Goal: Transaction & Acquisition: Purchase product/service

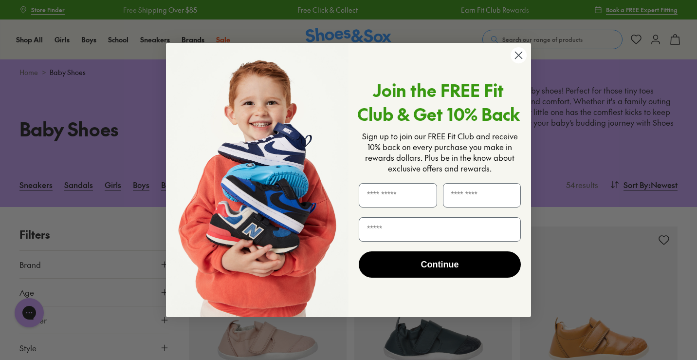
click at [517, 55] on icon "Close dialog" at bounding box center [518, 55] width 7 height 7
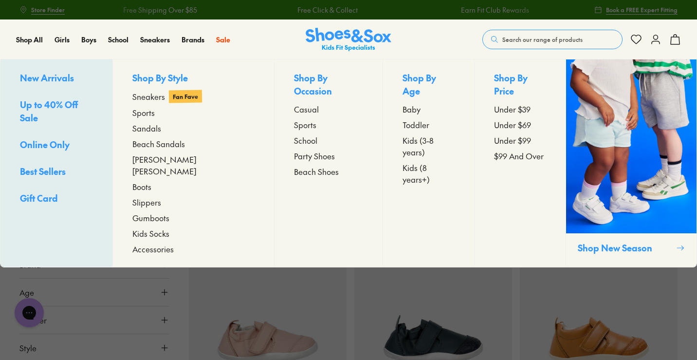
click at [402, 119] on span "Toddler" at bounding box center [415, 125] width 27 height 12
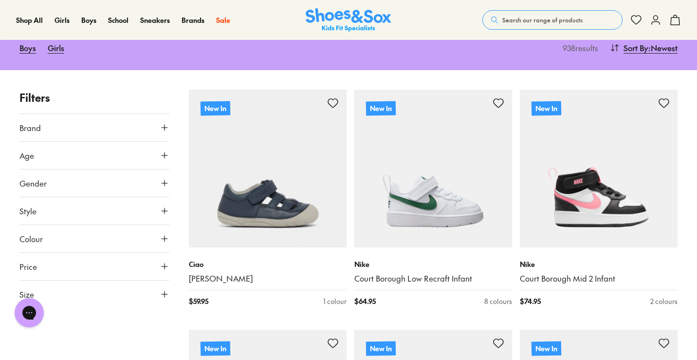
click at [164, 152] on use at bounding box center [165, 155] width 6 height 6
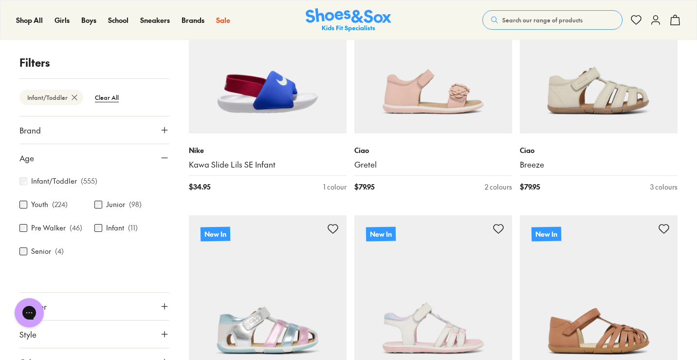
scroll to position [71, 0]
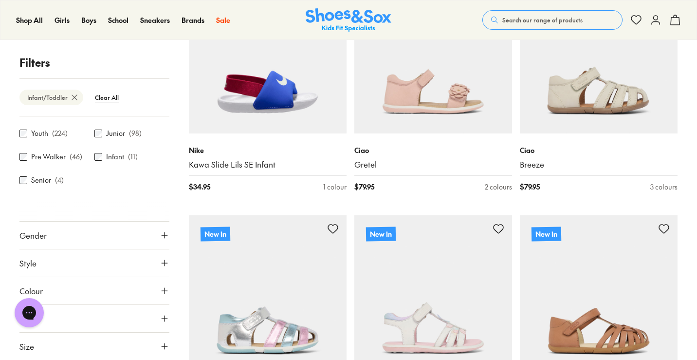
click at [119, 238] on button "Gender" at bounding box center [94, 234] width 150 height 27
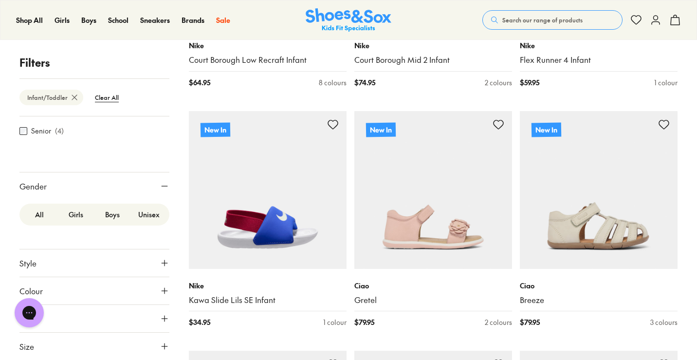
scroll to position [120, 0]
click at [121, 344] on button "Size" at bounding box center [94, 345] width 150 height 27
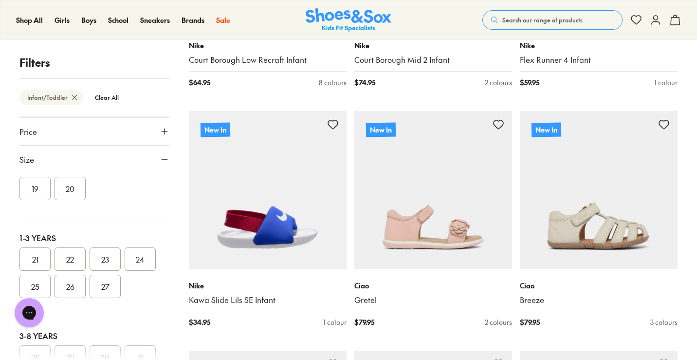
scroll to position [55, 0]
click at [39, 253] on button "21" at bounding box center [34, 256] width 31 height 23
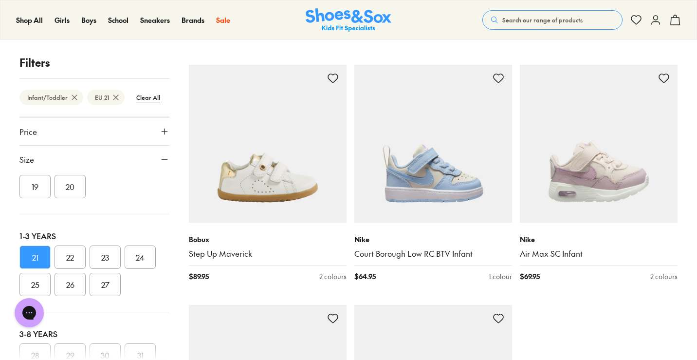
scroll to position [2322, 0]
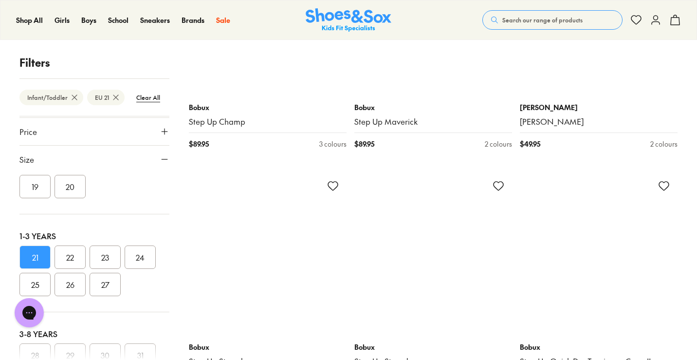
scroll to position [3652, 0]
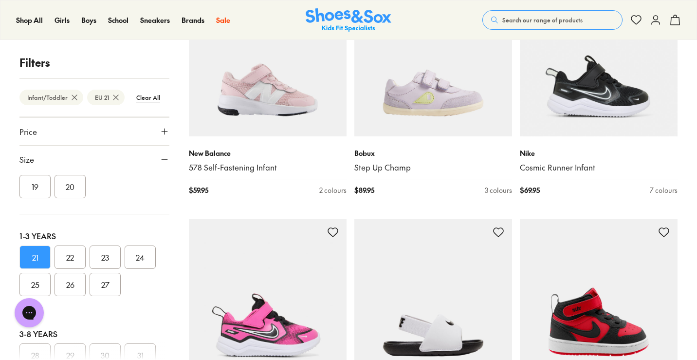
scroll to position [6486, 0]
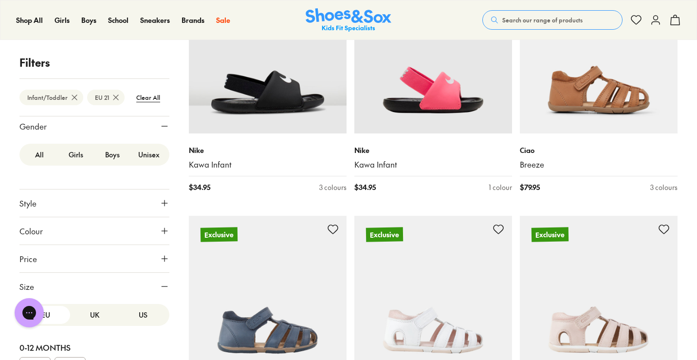
scroll to position [181, 0]
click at [120, 263] on button "Price" at bounding box center [94, 257] width 150 height 27
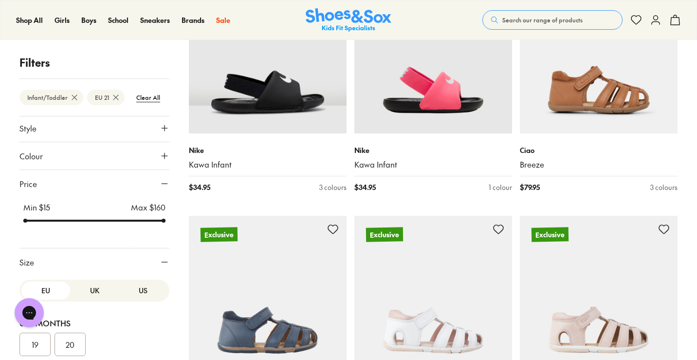
scroll to position [291, 0]
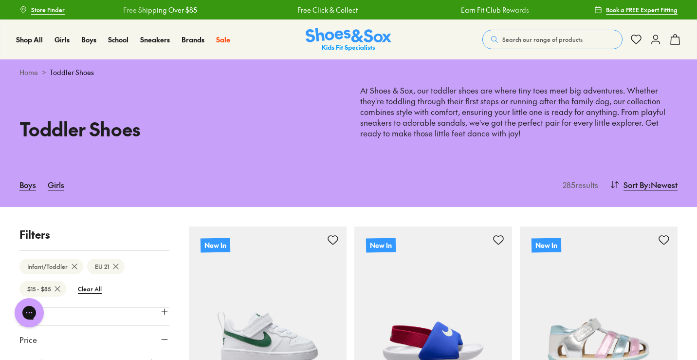
drag, startPoint x: 158, startPoint y: 184, endPoint x: 89, endPoint y: 193, distance: 69.7
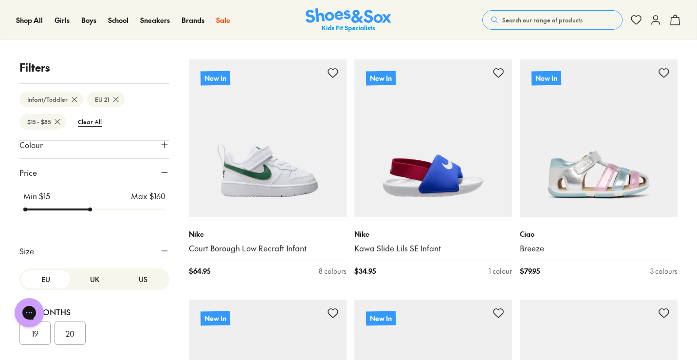
scroll to position [176, 0]
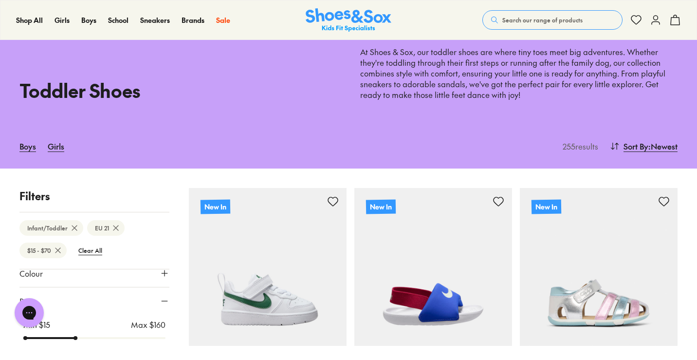
drag, startPoint x: 86, startPoint y: 205, endPoint x: 77, endPoint y: 205, distance: 9.3
click at [77, 336] on input "range" at bounding box center [94, 338] width 142 height 4
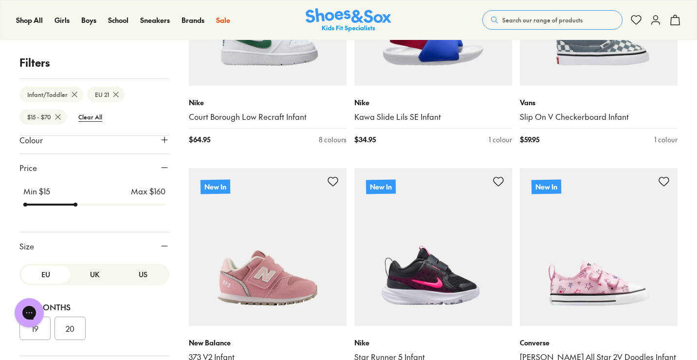
scroll to position [304, 0]
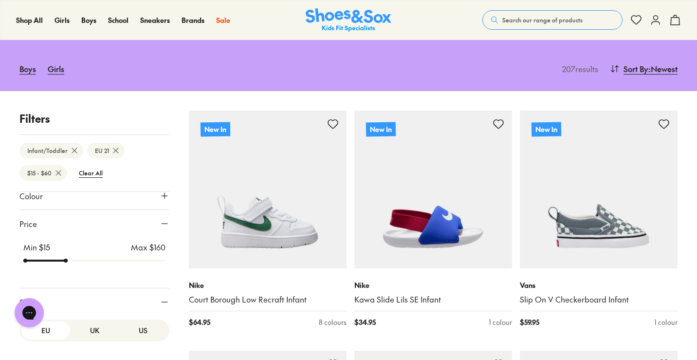
scroll to position [42, 0]
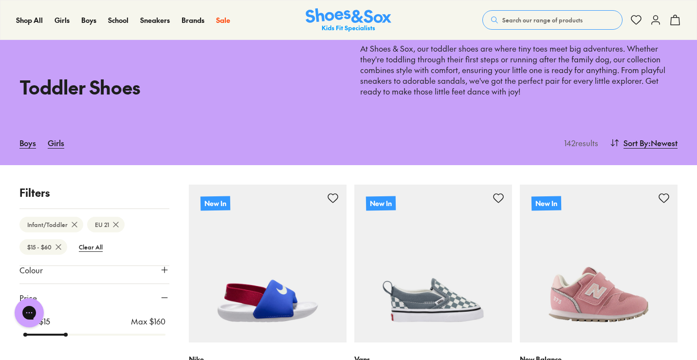
drag, startPoint x: 74, startPoint y: 205, endPoint x: 70, endPoint y: 226, distance: 21.4
type input "**"
click at [70, 332] on input "range" at bounding box center [94, 334] width 142 height 4
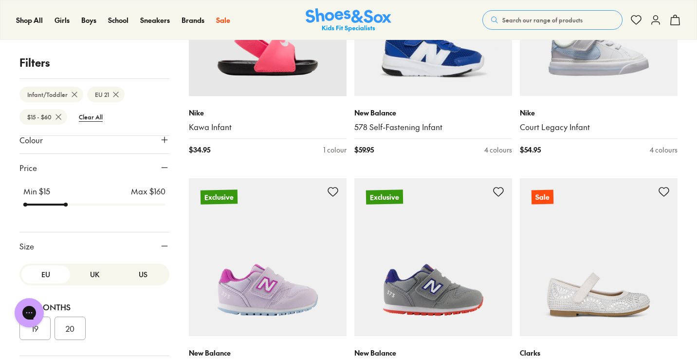
scroll to position [2207, 0]
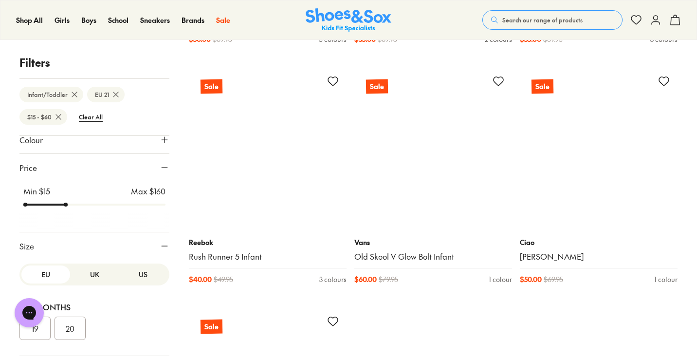
scroll to position [4996, 0]
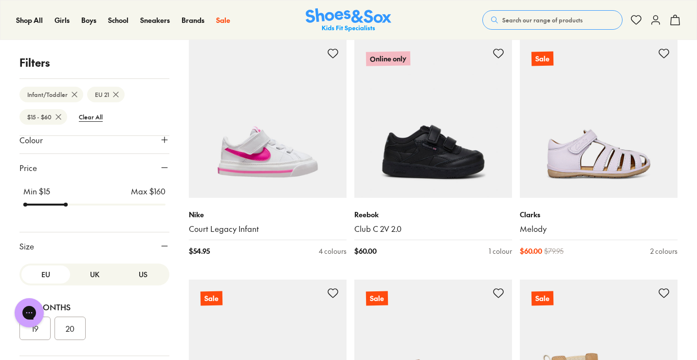
scroll to position [6664, 0]
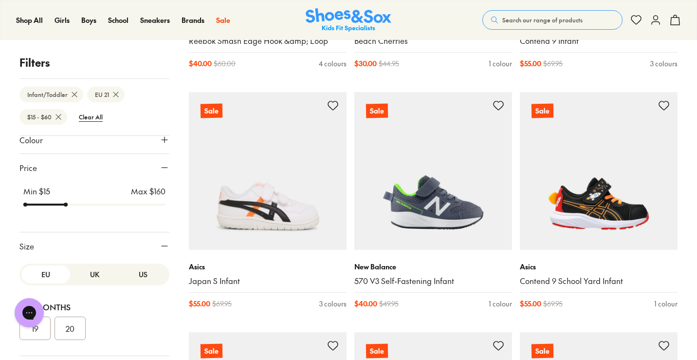
scroll to position [9022, 0]
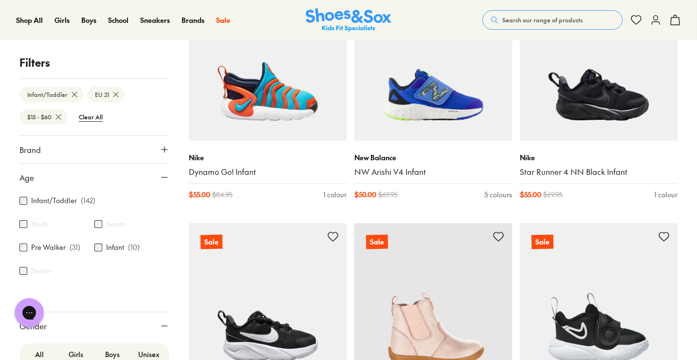
scroll to position [11031, 0]
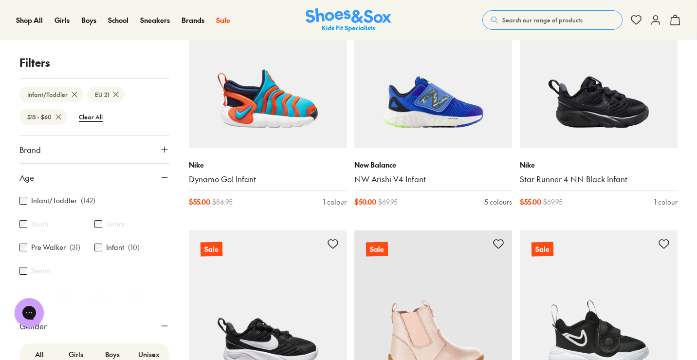
click at [160, 145] on icon at bounding box center [165, 150] width 10 height 10
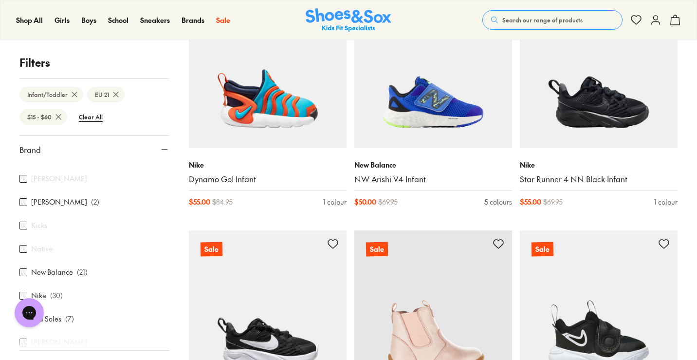
scroll to position [300, 0]
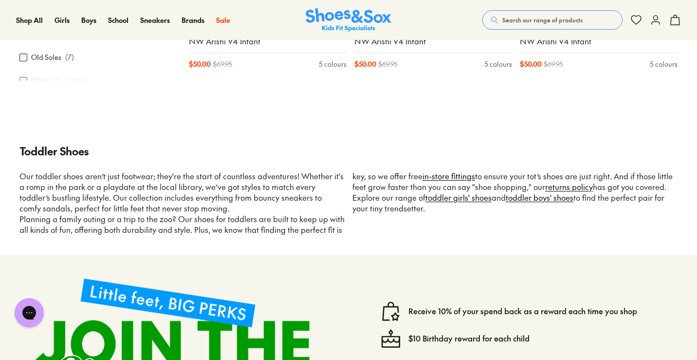
scroll to position [1832, 0]
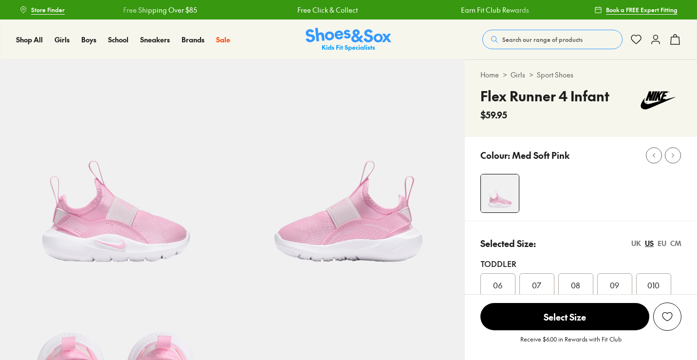
select select "*"
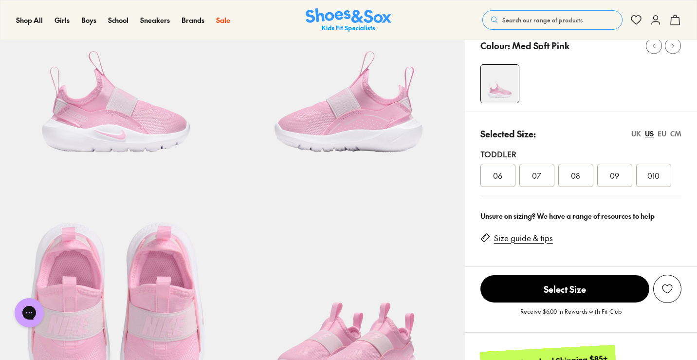
scroll to position [119, 0]
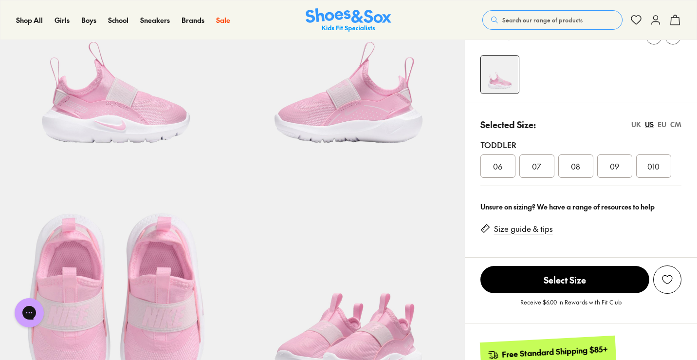
click at [637, 126] on div "UK" at bounding box center [636, 124] width 10 height 10
click at [540, 229] on link "Size guide & tips" at bounding box center [523, 228] width 59 height 11
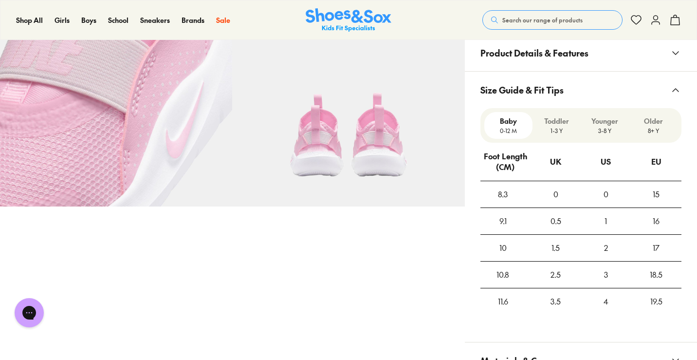
scroll to position [621, 0]
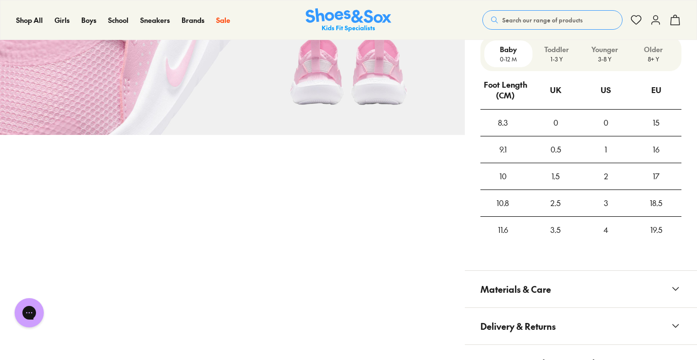
click at [553, 62] on p "1-3 Y" at bounding box center [556, 59] width 40 height 9
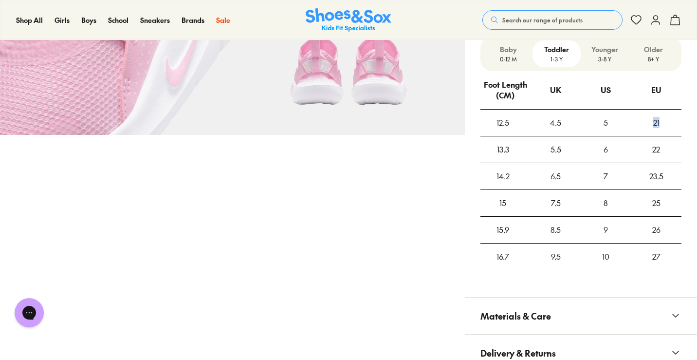
drag, startPoint x: 649, startPoint y: 124, endPoint x: 666, endPoint y: 128, distance: 17.5
click at [666, 128] on div "21" at bounding box center [656, 122] width 50 height 26
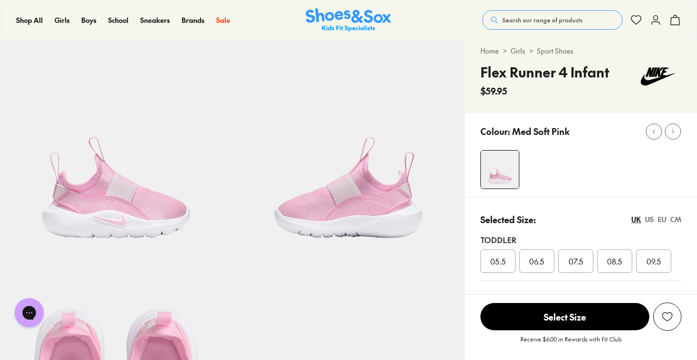
scroll to position [22, 0]
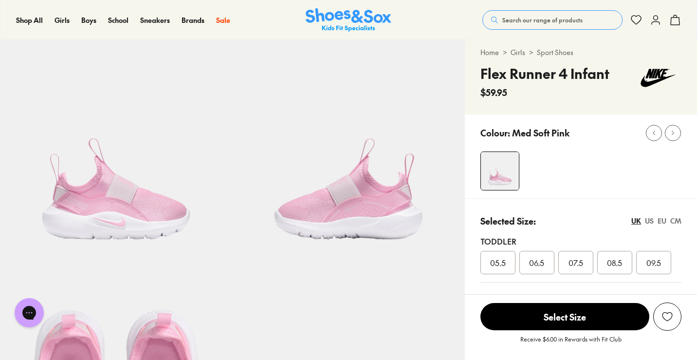
click at [661, 222] on div "EU" at bounding box center [661, 221] width 9 height 10
click at [383, 205] on img at bounding box center [348, 153] width 232 height 232
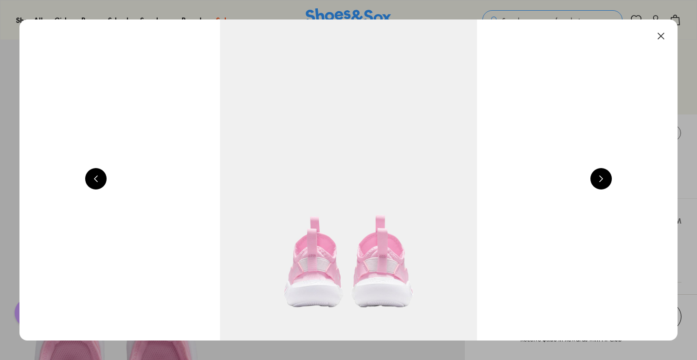
scroll to position [0, 1324]
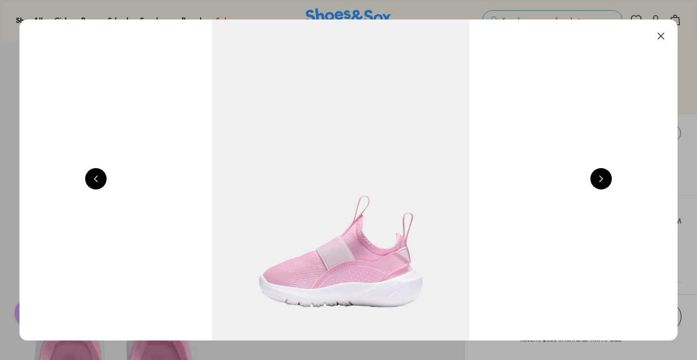
click at [609, 176] on button at bounding box center [600, 178] width 21 height 21
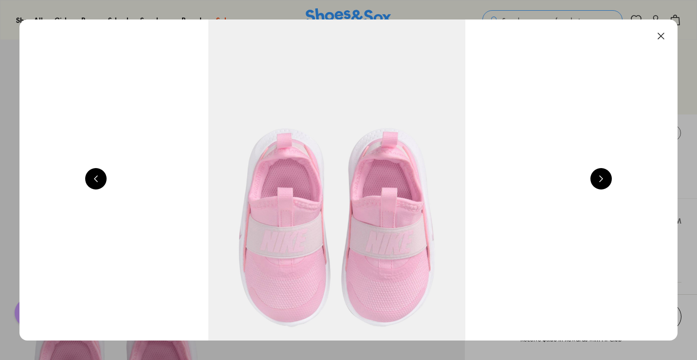
click at [609, 176] on button at bounding box center [600, 178] width 21 height 21
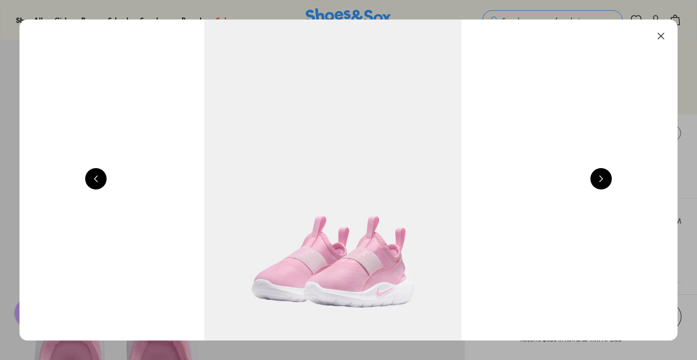
click at [609, 176] on button at bounding box center [600, 178] width 21 height 21
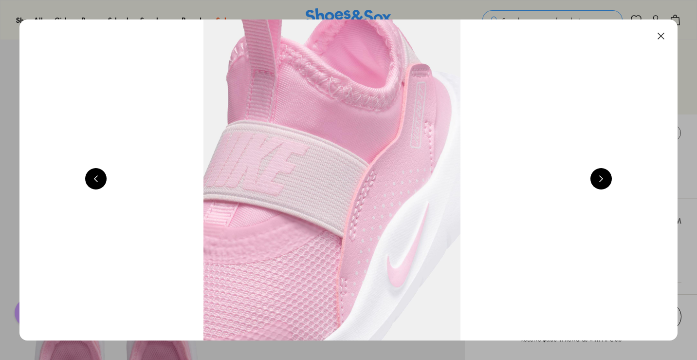
scroll to position [0, 3309]
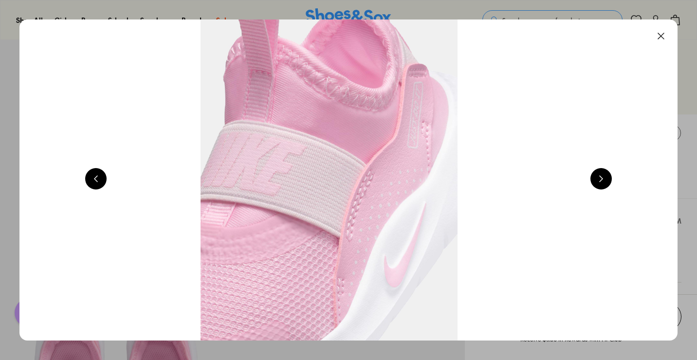
click at [660, 37] on button at bounding box center [660, 35] width 21 height 21
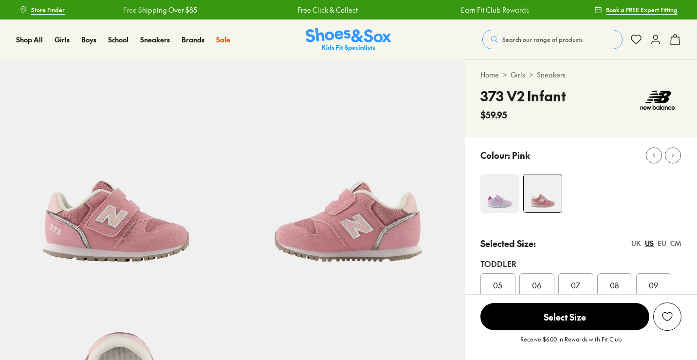
select select "*"
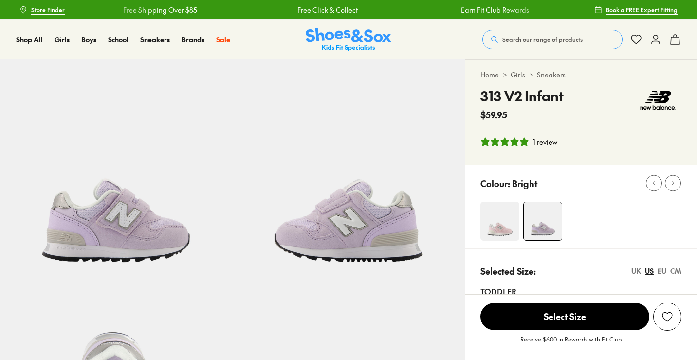
select select "*"
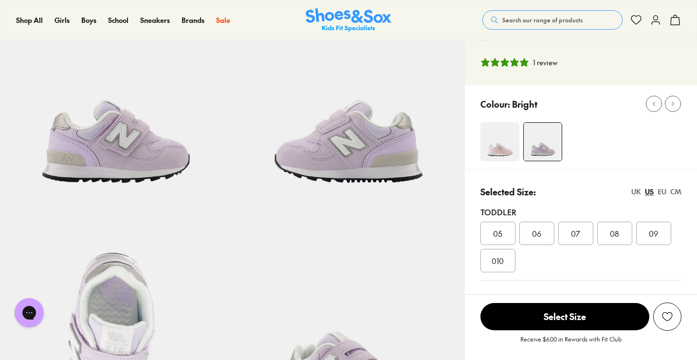
scroll to position [100, 0]
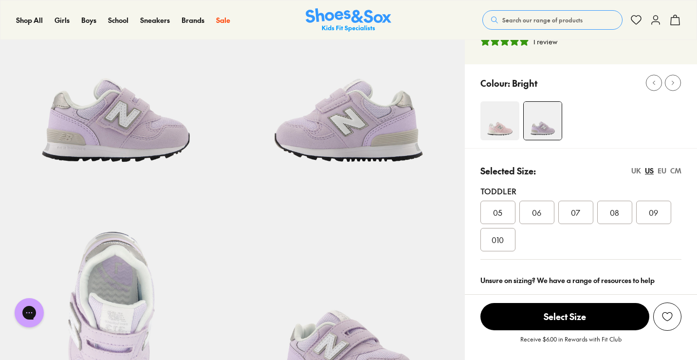
click at [663, 172] on div "EU" at bounding box center [661, 170] width 9 height 10
click at [493, 119] on img at bounding box center [499, 120] width 39 height 39
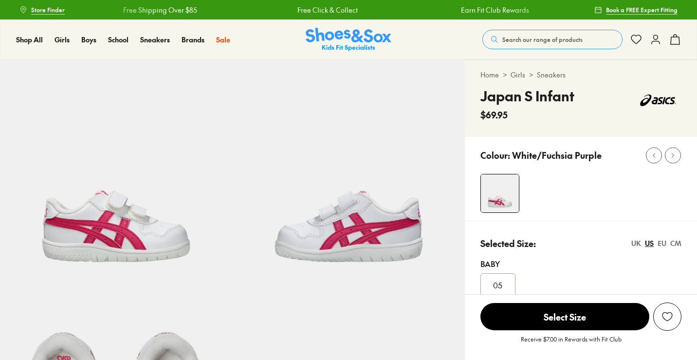
select select "*"
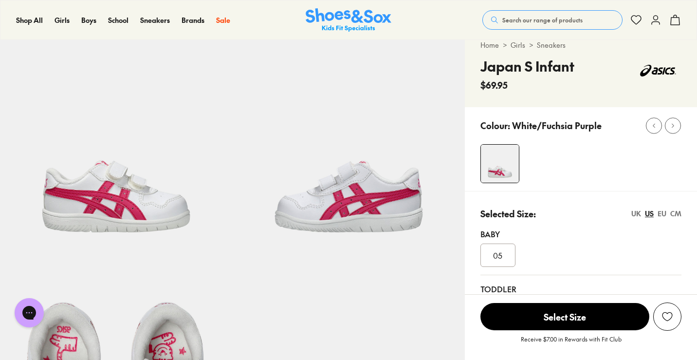
scroll to position [37, 0]
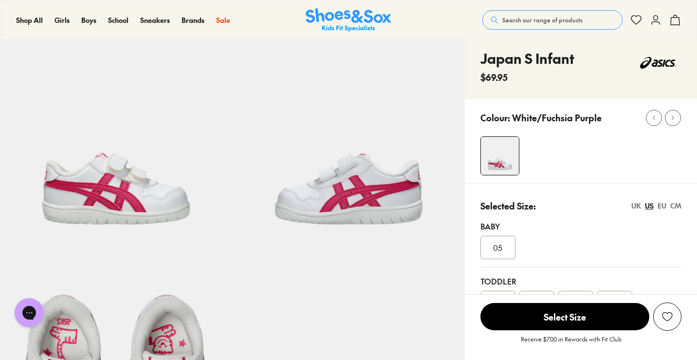
click at [665, 205] on div "EU" at bounding box center [661, 206] width 9 height 10
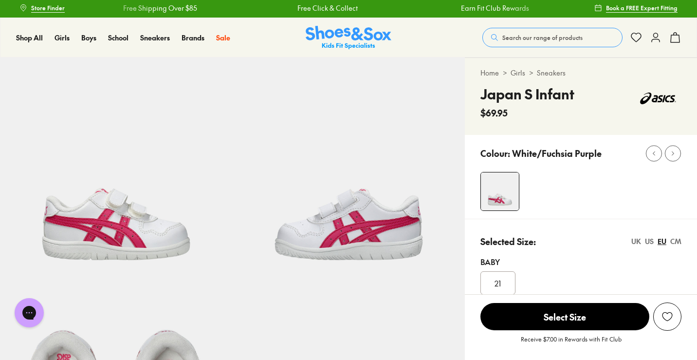
scroll to position [0, 0]
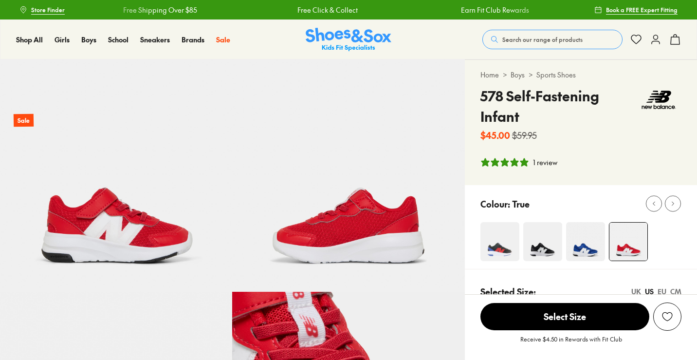
select select "*"
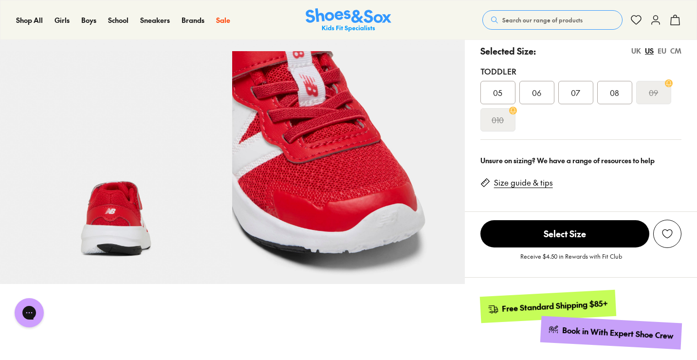
scroll to position [201, 0]
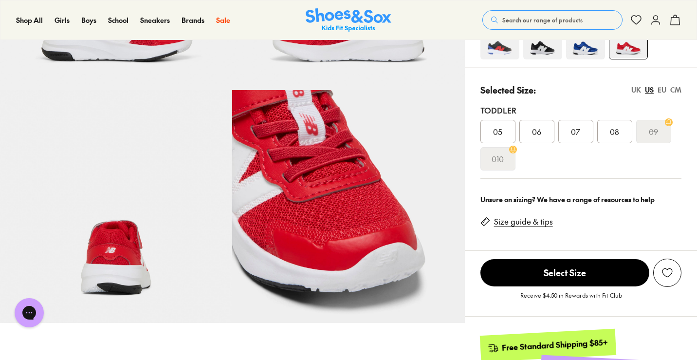
click at [662, 92] on div "EU" at bounding box center [661, 90] width 9 height 10
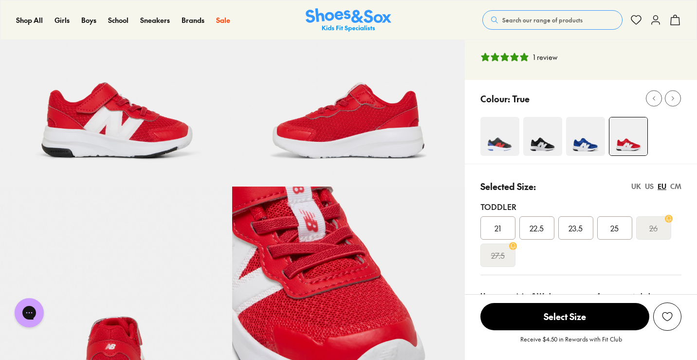
click at [501, 232] on div "21" at bounding box center [497, 227] width 35 height 23
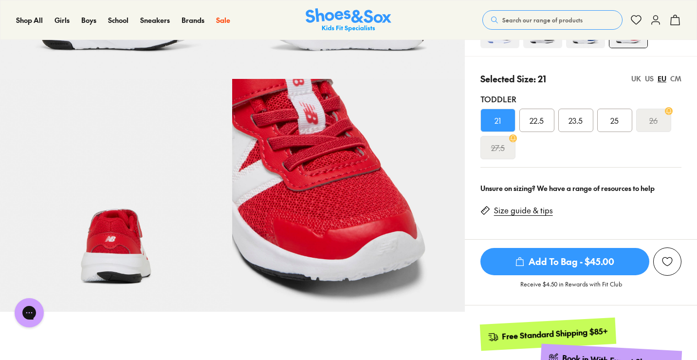
scroll to position [224, 0]
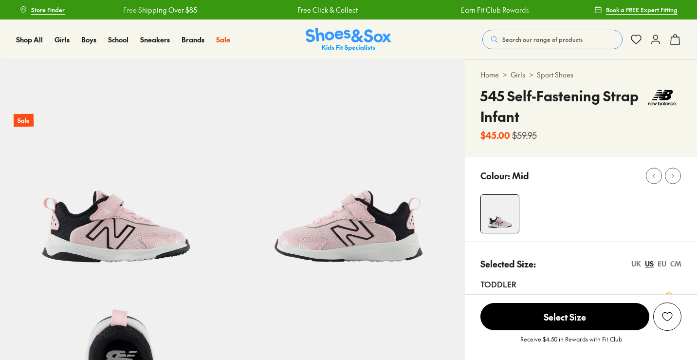
select select "*"
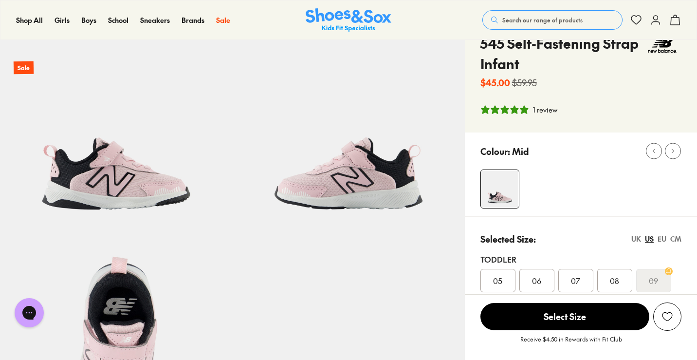
scroll to position [58, 0]
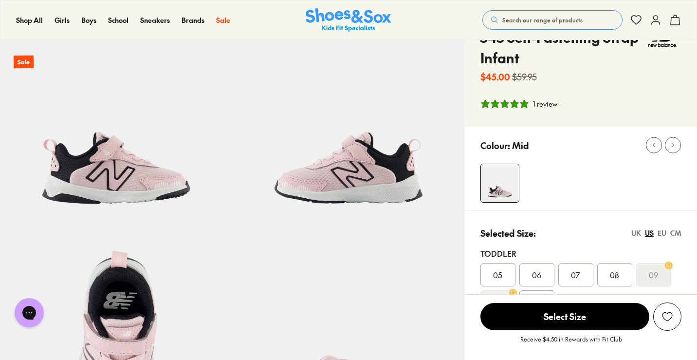
click at [369, 156] on img at bounding box center [348, 117] width 232 height 232
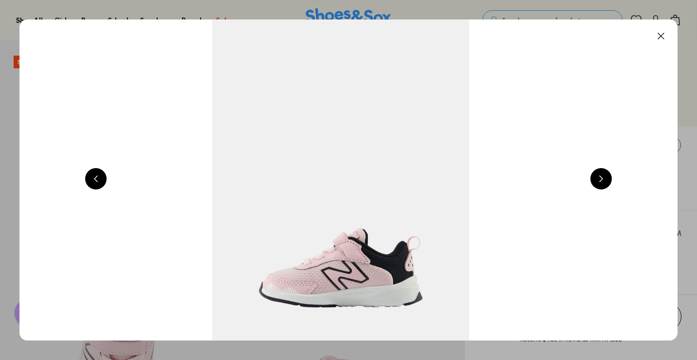
click at [600, 183] on button at bounding box center [600, 178] width 21 height 21
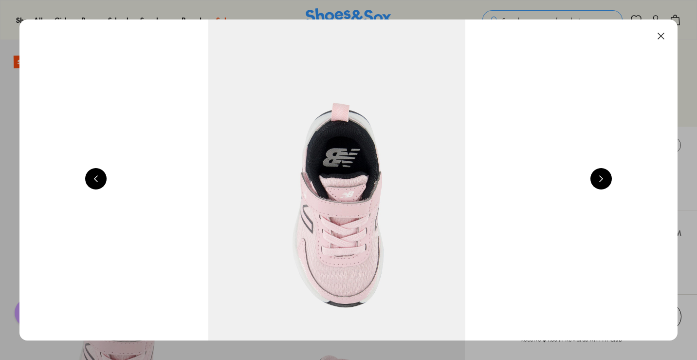
click at [600, 183] on button at bounding box center [600, 178] width 21 height 21
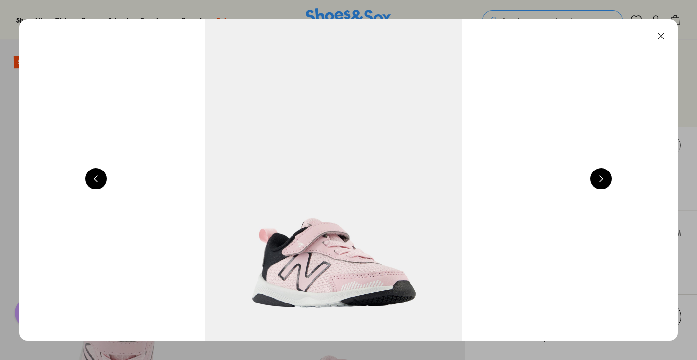
scroll to position [0, 2647]
click at [600, 183] on button at bounding box center [600, 178] width 21 height 21
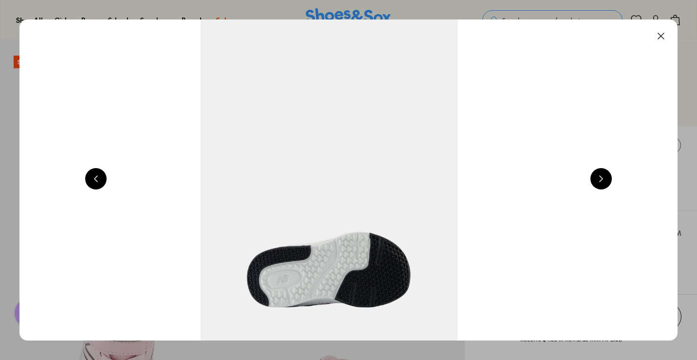
click at [600, 183] on button at bounding box center [600, 178] width 21 height 21
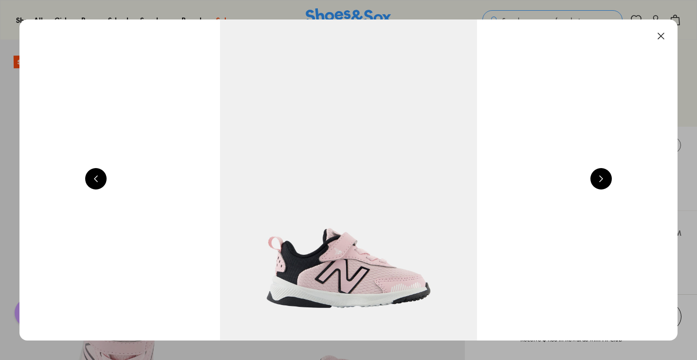
scroll to position [0, 662]
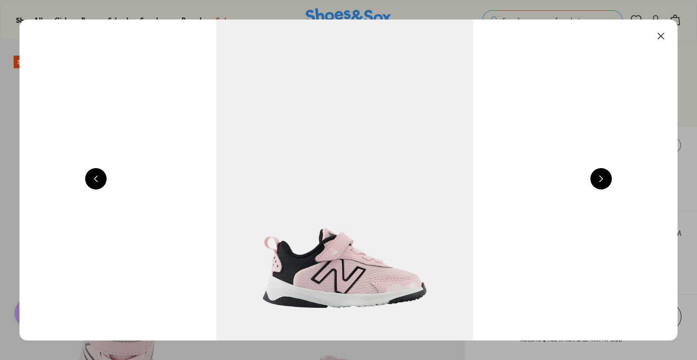
click at [663, 36] on button at bounding box center [660, 35] width 21 height 21
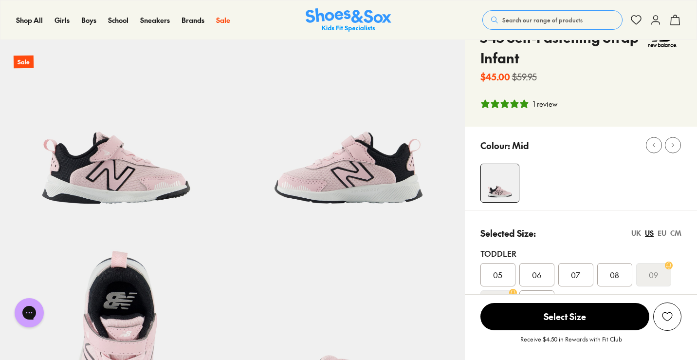
click at [545, 100] on div "1 review" at bounding box center [545, 104] width 24 height 10
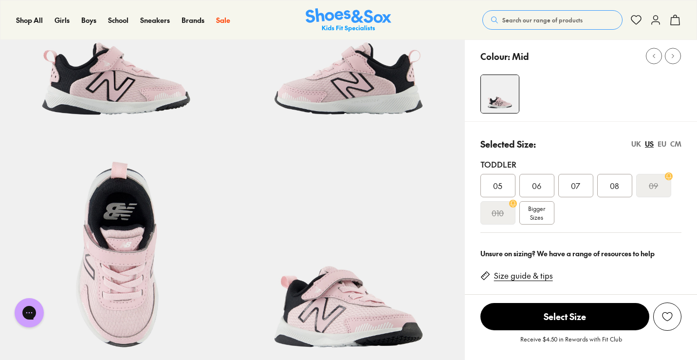
scroll to position [146, 0]
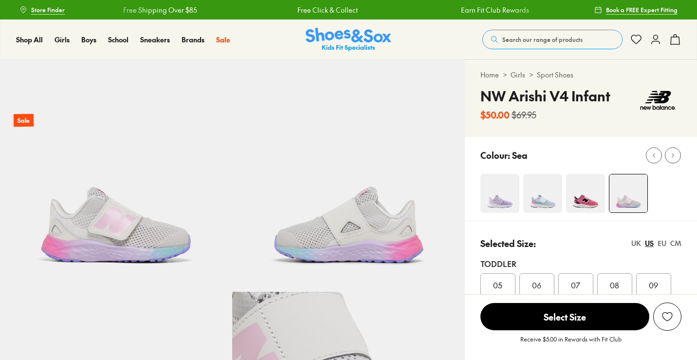
select select "*"
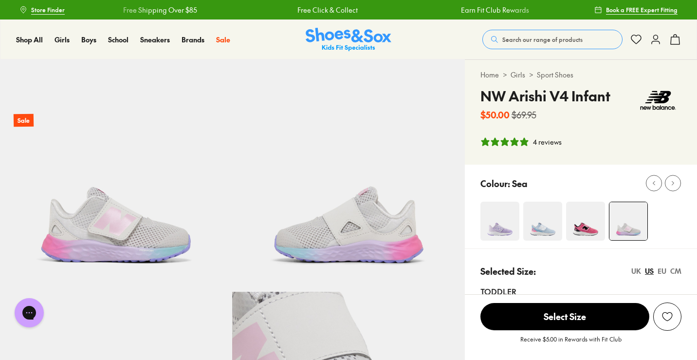
click at [488, 212] on img at bounding box center [499, 220] width 39 height 39
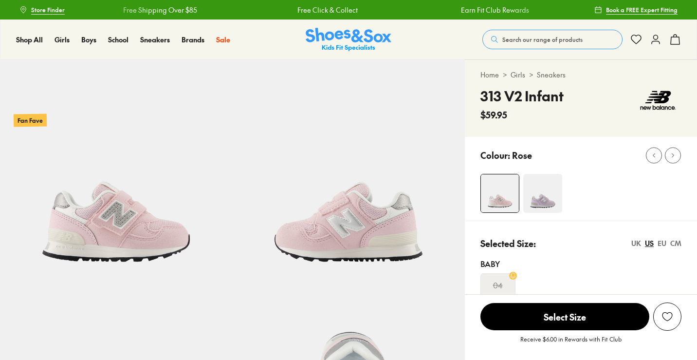
select select "*"
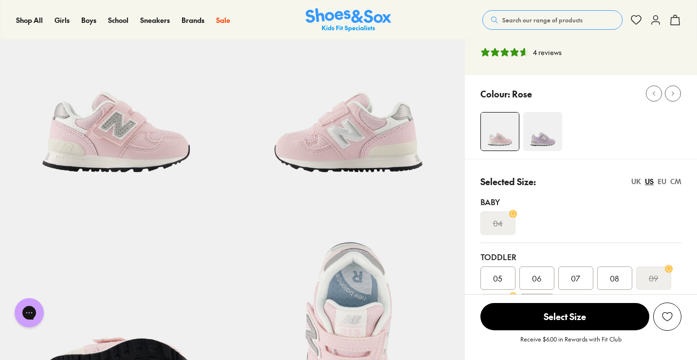
scroll to position [97, 0]
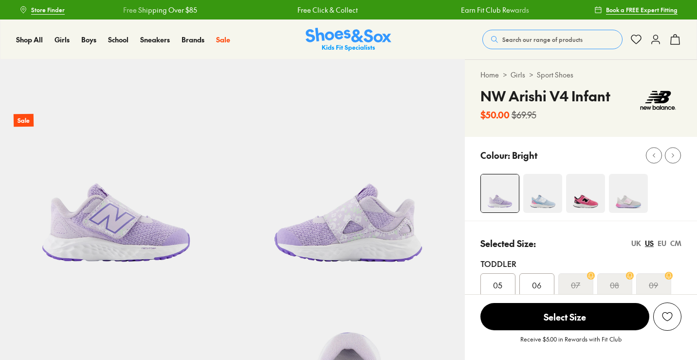
select select "*"
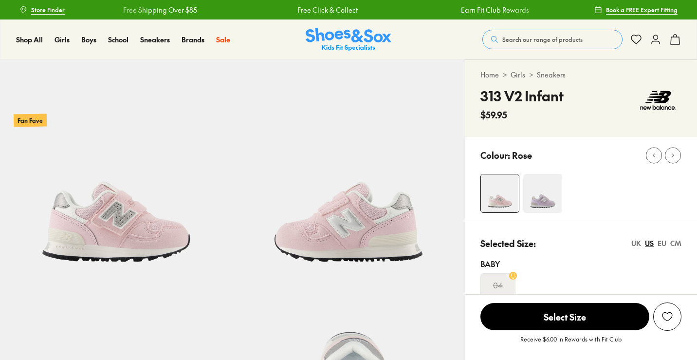
select select "*"
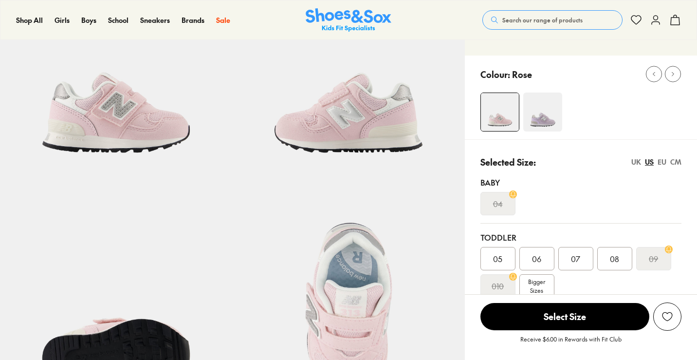
scroll to position [113, 0]
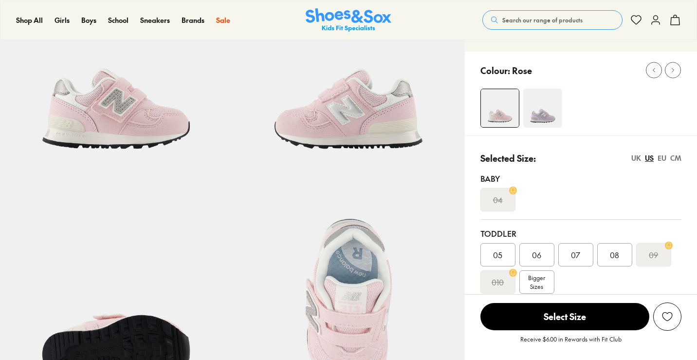
click at [661, 160] on div "EU" at bounding box center [661, 158] width 9 height 10
click at [544, 124] on img at bounding box center [542, 108] width 39 height 39
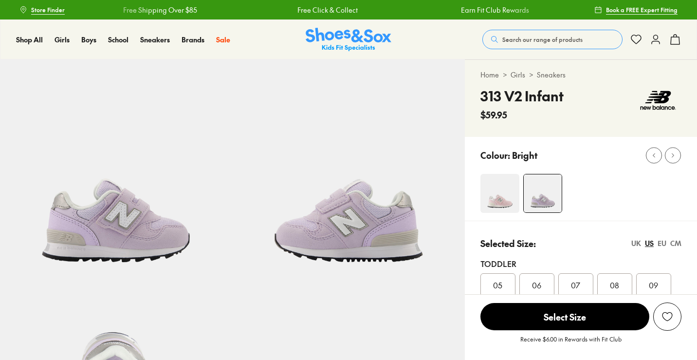
select select "*"
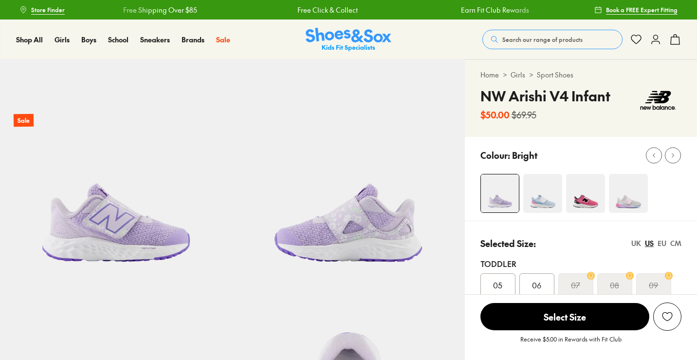
select select "*"
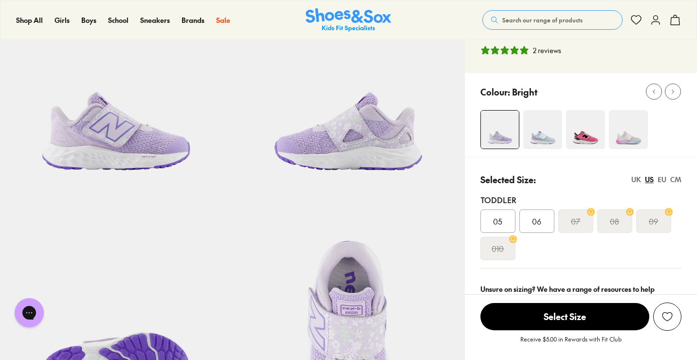
scroll to position [30, 0]
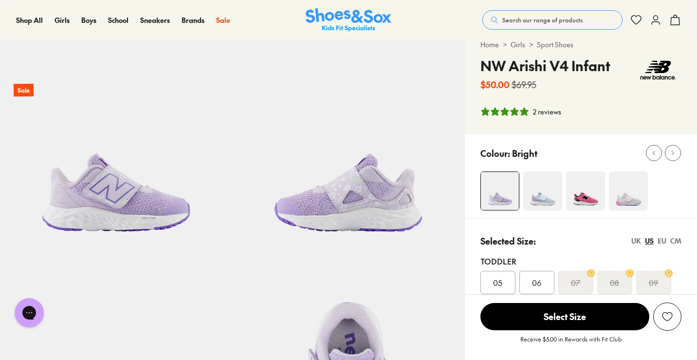
click at [623, 200] on img at bounding box center [628, 190] width 39 height 39
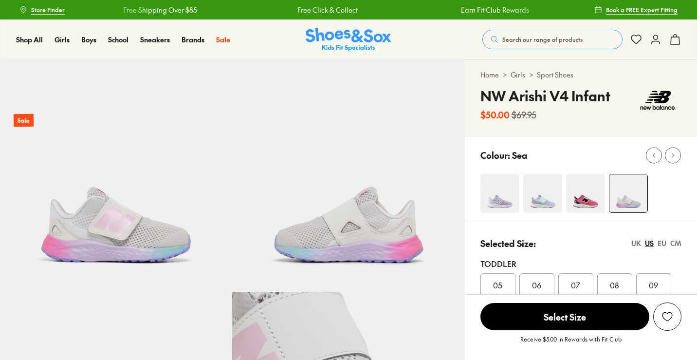
select select "*"
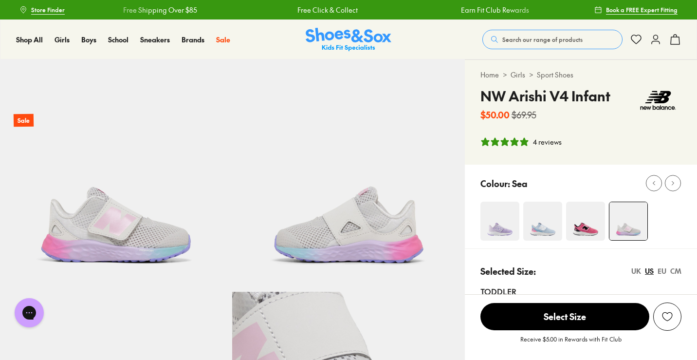
click at [541, 233] on img at bounding box center [542, 220] width 39 height 39
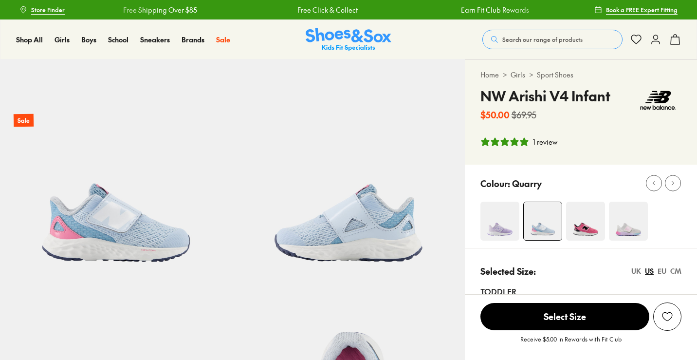
select select "*"
click at [502, 227] on img at bounding box center [499, 220] width 39 height 39
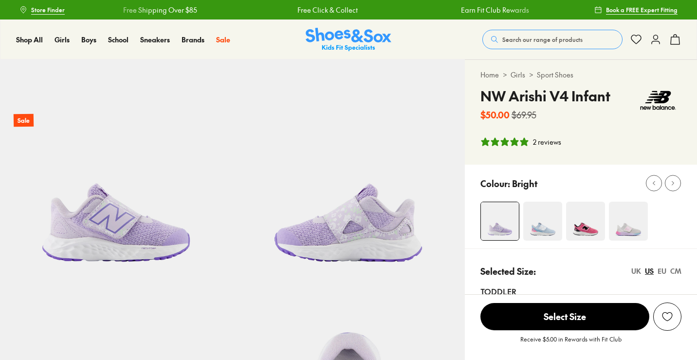
select select "*"
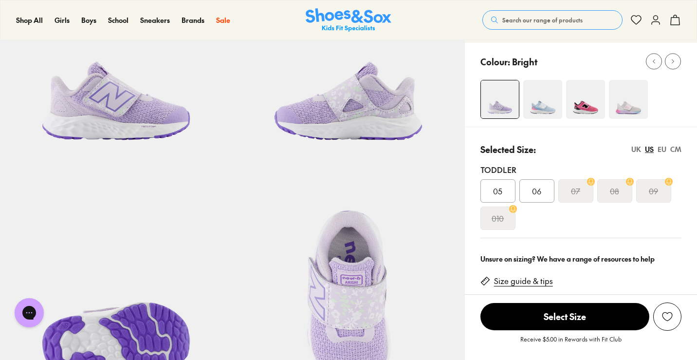
scroll to position [123, 0]
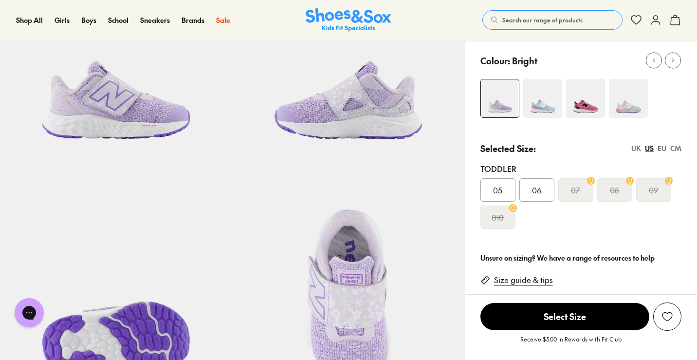
click at [658, 151] on div "EU" at bounding box center [661, 148] width 9 height 10
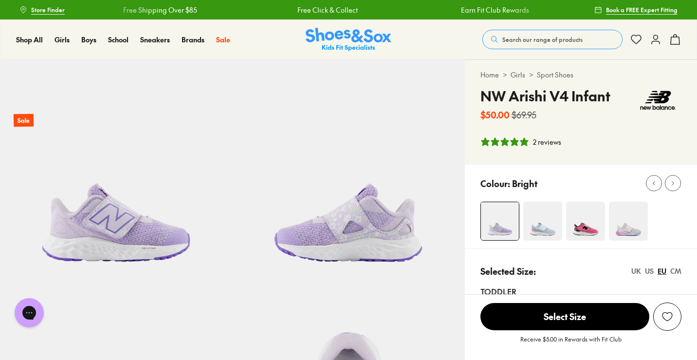
scroll to position [17, 0]
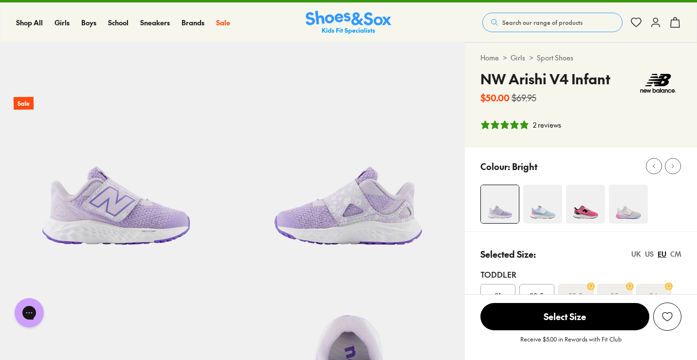
click at [514, 127] on icon "5 stars, 2 ratings" at bounding box center [515, 125] width 10 height 10
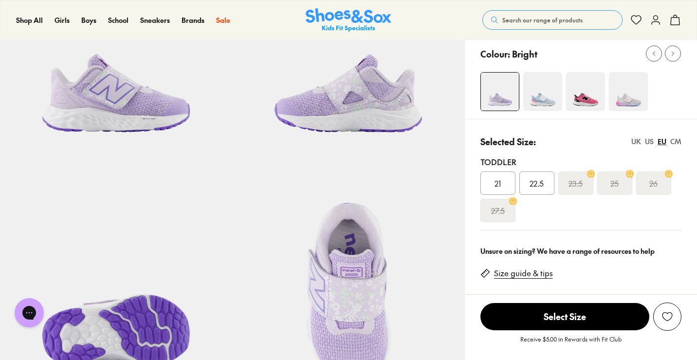
scroll to position [127, 0]
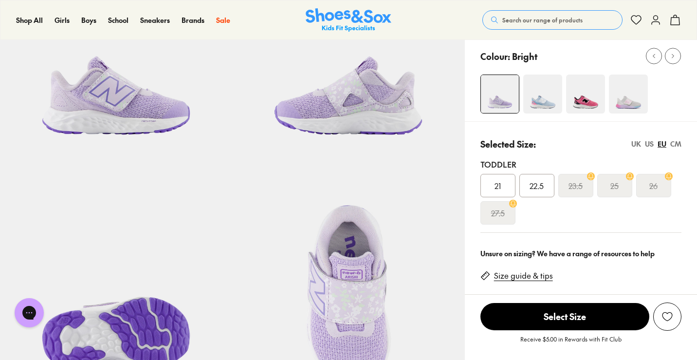
click at [393, 101] on img at bounding box center [348, 48] width 232 height 232
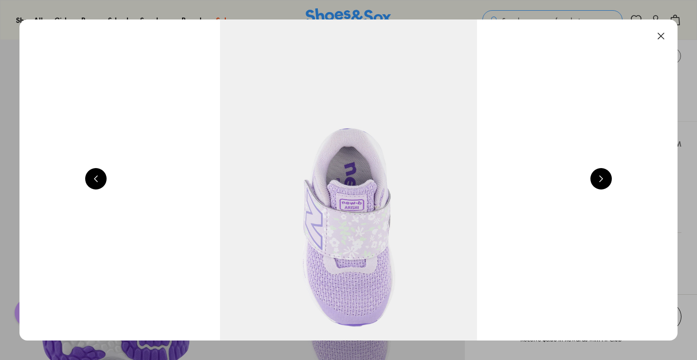
scroll to position [0, 1324]
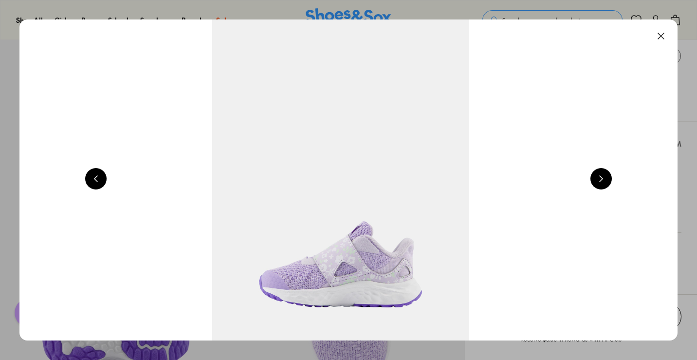
click at [604, 181] on button at bounding box center [600, 178] width 21 height 21
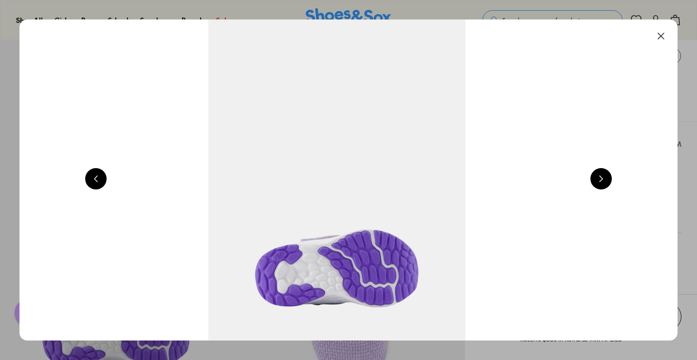
click at [604, 181] on button at bounding box center [600, 178] width 21 height 21
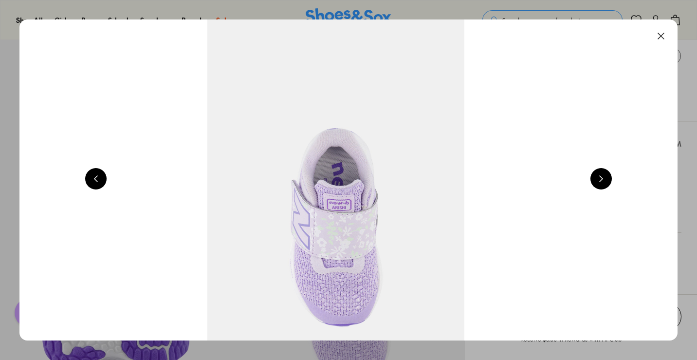
scroll to position [0, 2647]
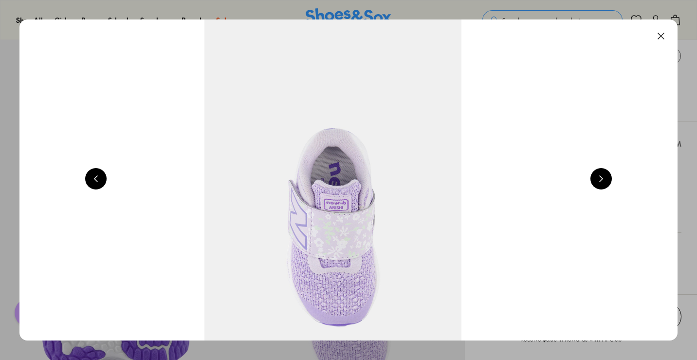
click at [666, 36] on button at bounding box center [660, 35] width 21 height 21
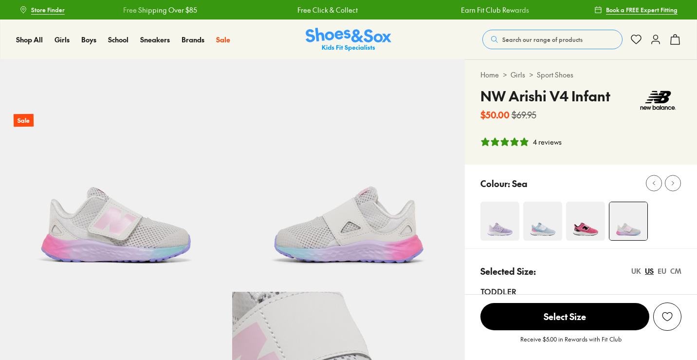
select select "*"
click at [396, 219] on img at bounding box center [348, 175] width 232 height 232
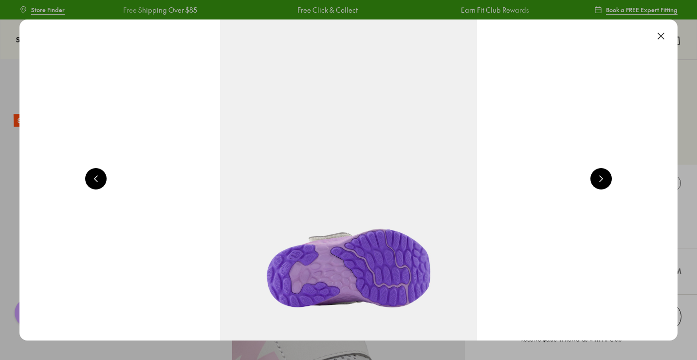
scroll to position [0, 1324]
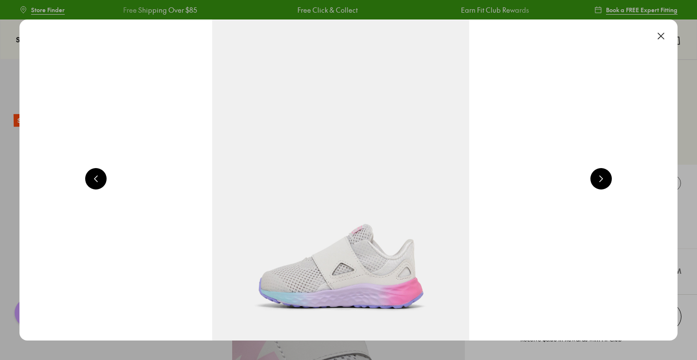
click at [593, 180] on button at bounding box center [600, 178] width 21 height 21
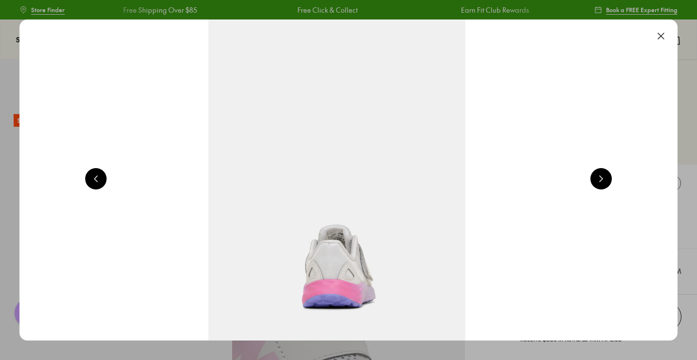
click at [602, 182] on button at bounding box center [600, 178] width 21 height 21
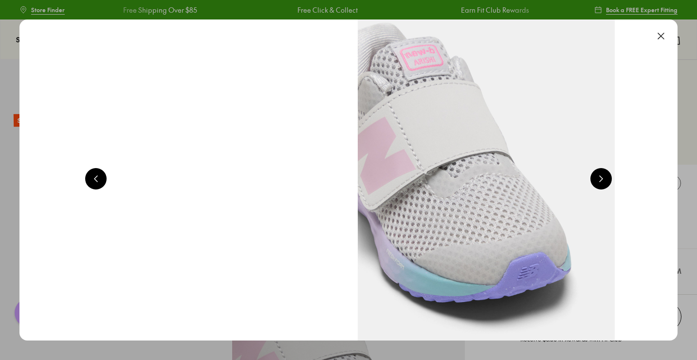
scroll to position [0, 2647]
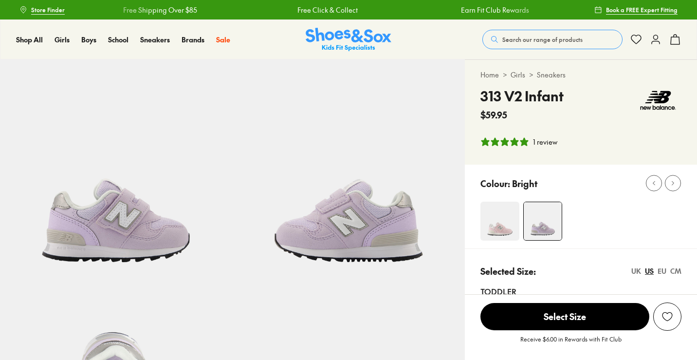
select select "*"
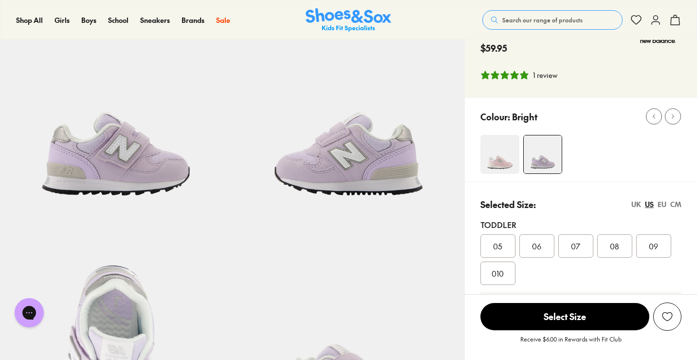
scroll to position [132, 0]
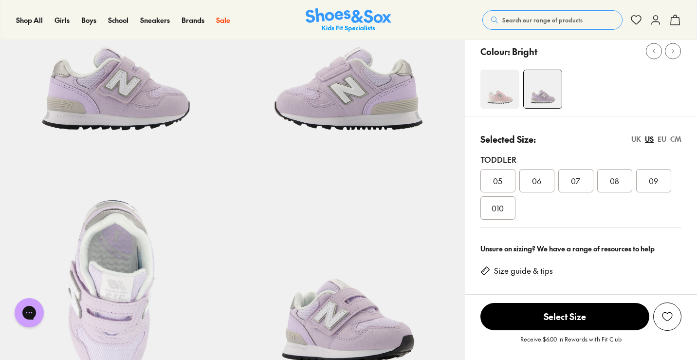
click at [673, 139] on div "CM" at bounding box center [675, 139] width 11 height 10
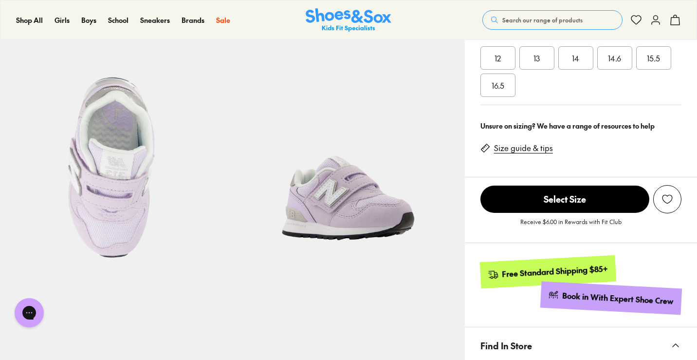
scroll to position [275, 0]
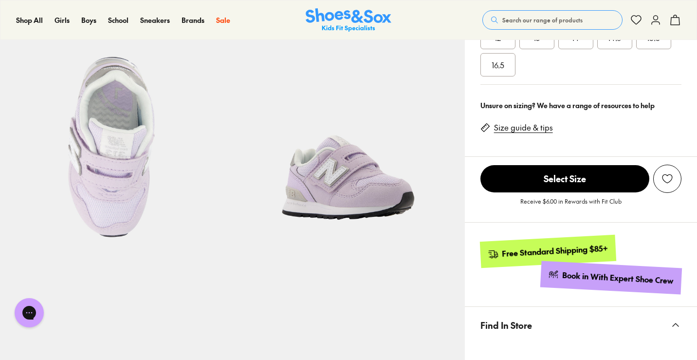
click at [521, 128] on link "Size guide & tips" at bounding box center [523, 127] width 59 height 11
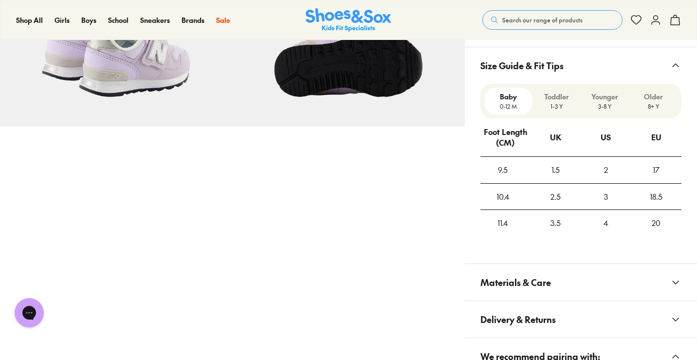
scroll to position [629, 0]
click at [559, 100] on p "Toddler" at bounding box center [556, 97] width 40 height 10
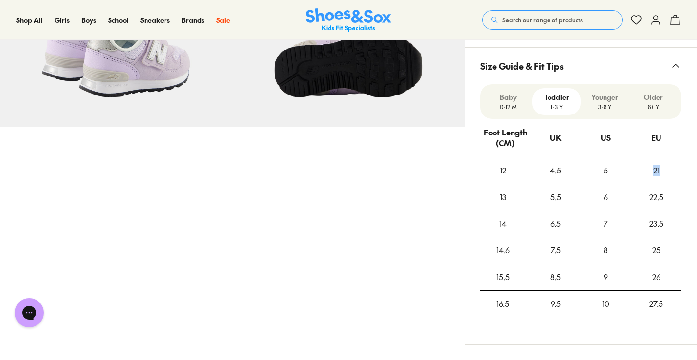
drag, startPoint x: 660, startPoint y: 172, endPoint x: 649, endPoint y: 172, distance: 11.7
click at [649, 172] on div "21" at bounding box center [656, 170] width 50 height 26
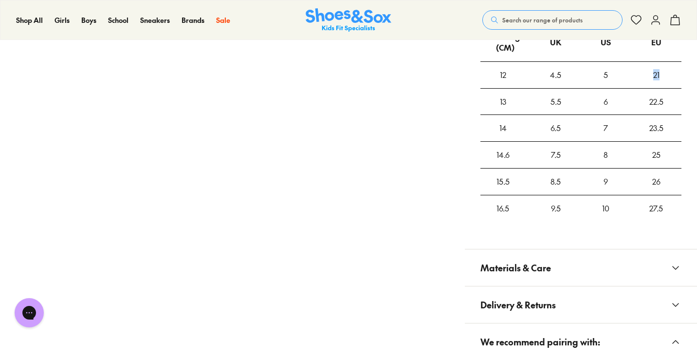
scroll to position [826, 0]
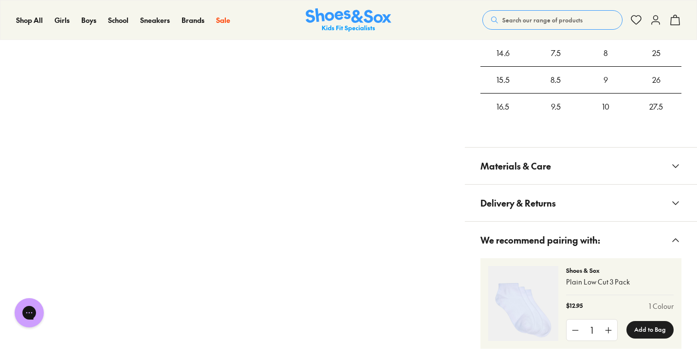
click at [521, 191] on span "Delivery & Returns" at bounding box center [517, 202] width 75 height 29
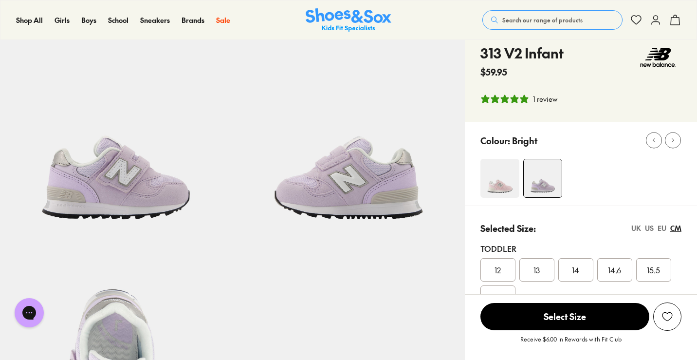
scroll to position [18, 0]
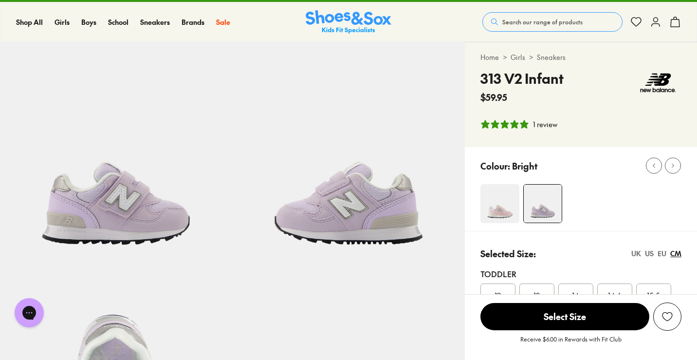
click at [372, 205] on img at bounding box center [348, 158] width 232 height 232
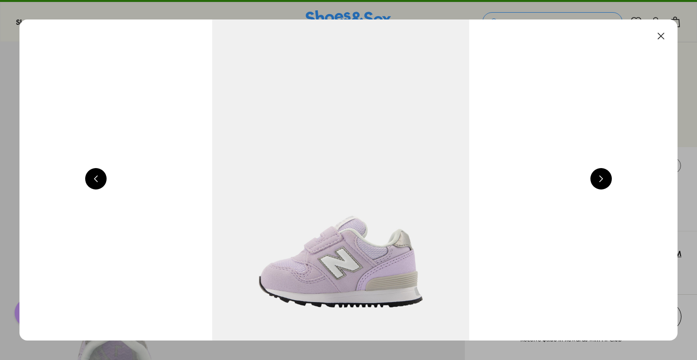
click at [615, 178] on img at bounding box center [341, 179] width 658 height 321
click at [607, 178] on button at bounding box center [600, 178] width 21 height 21
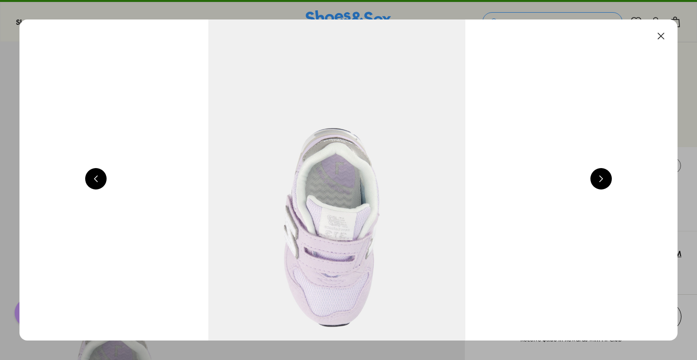
click at [606, 178] on button at bounding box center [600, 178] width 21 height 21
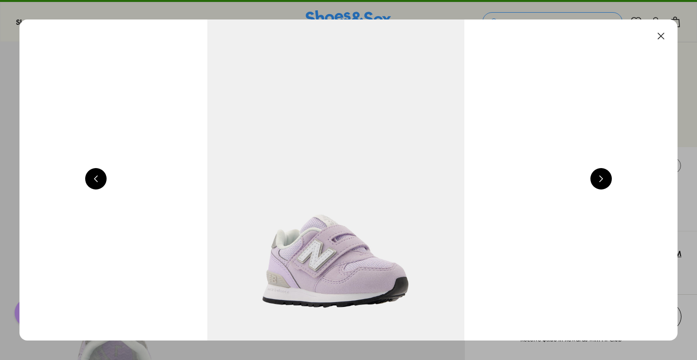
scroll to position [0, 2647]
click at [668, 36] on button at bounding box center [660, 35] width 21 height 21
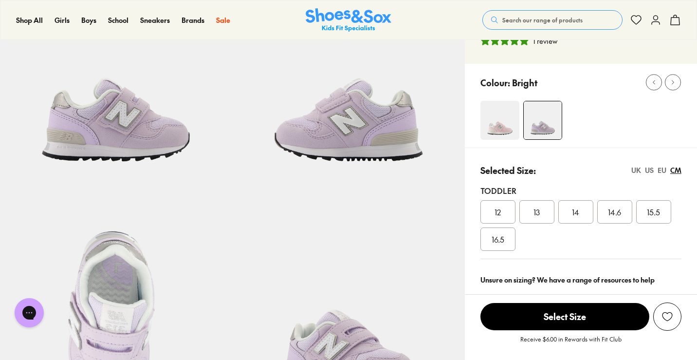
scroll to position [107, 0]
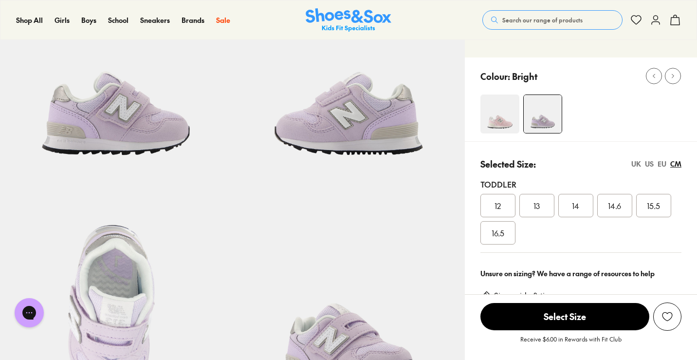
click at [493, 124] on img at bounding box center [499, 113] width 39 height 39
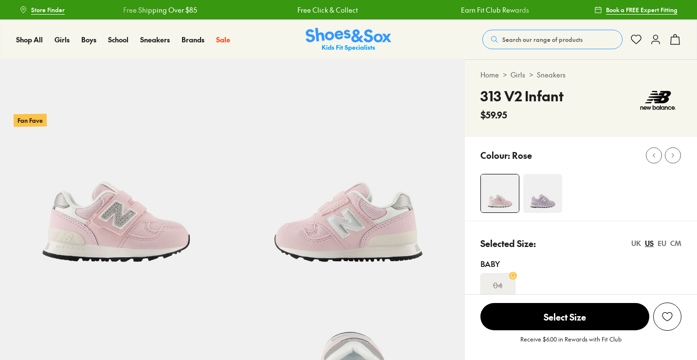
select select "*"
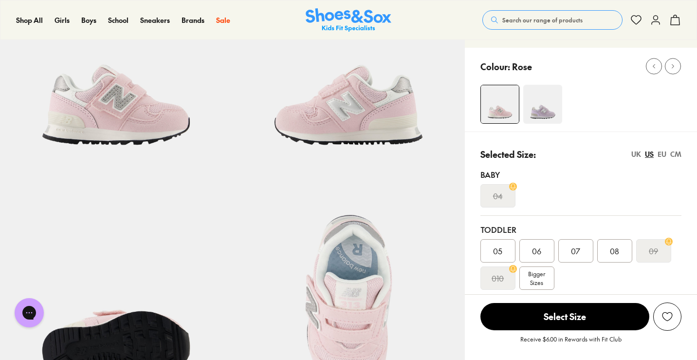
click at [662, 155] on div "EU" at bounding box center [661, 154] width 9 height 10
click at [494, 246] on span "21" at bounding box center [497, 251] width 6 height 12
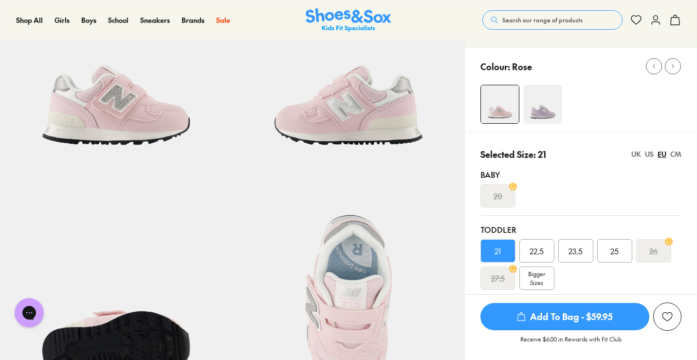
click at [354, 102] on img at bounding box center [348, 59] width 232 height 232
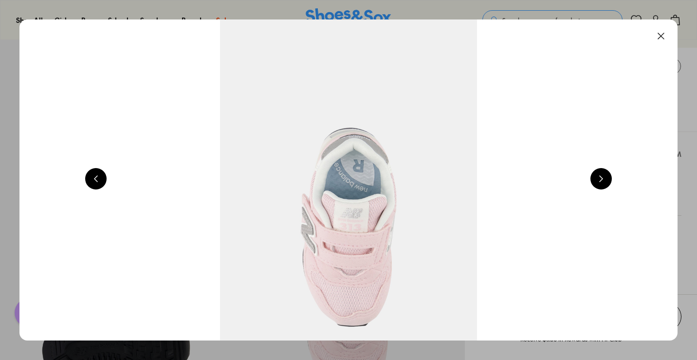
scroll to position [0, 1324]
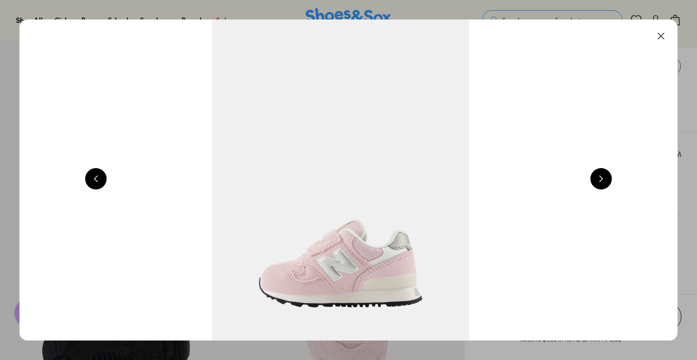
click at [605, 182] on button at bounding box center [600, 178] width 21 height 21
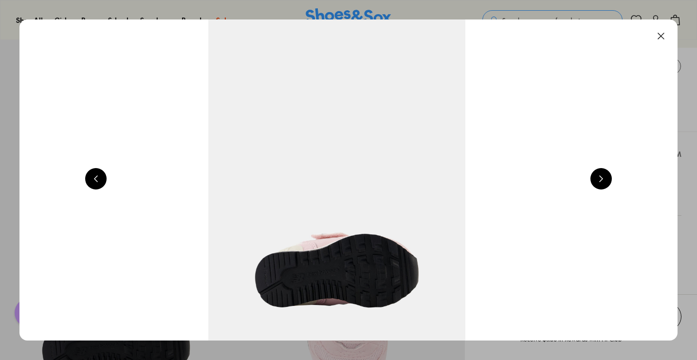
click at [605, 182] on button at bounding box center [600, 178] width 21 height 21
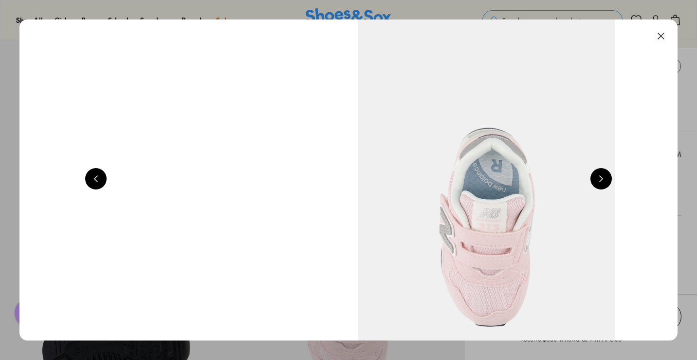
scroll to position [0, 2647]
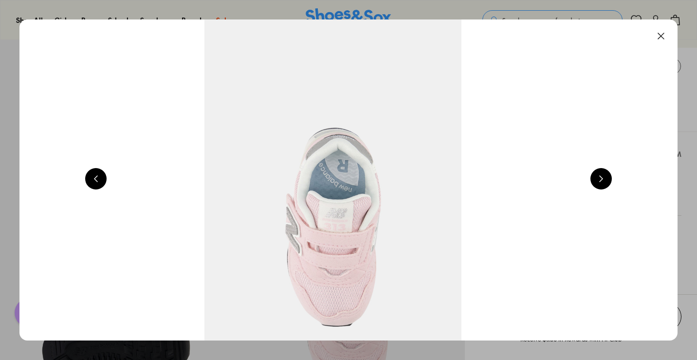
click at [605, 182] on button at bounding box center [600, 178] width 21 height 21
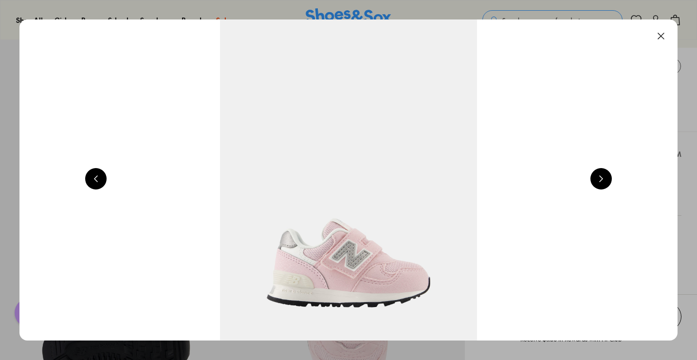
scroll to position [0, 662]
click at [668, 37] on button at bounding box center [660, 35] width 21 height 21
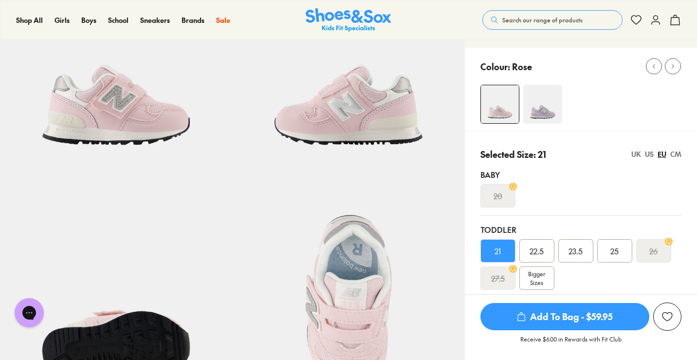
click at [539, 99] on img at bounding box center [542, 104] width 39 height 39
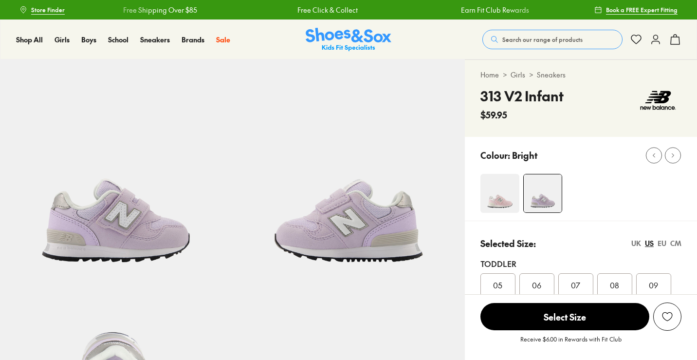
select select "*"
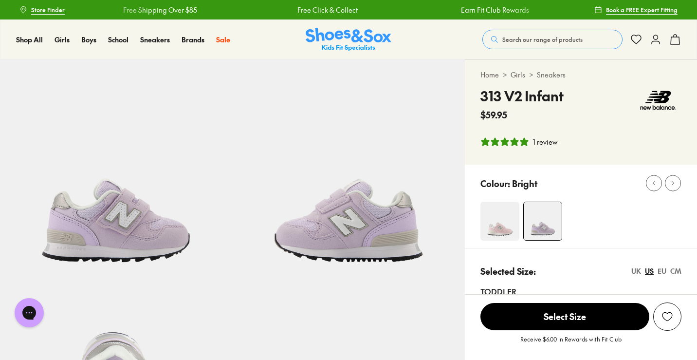
click at [498, 225] on img at bounding box center [499, 220] width 39 height 39
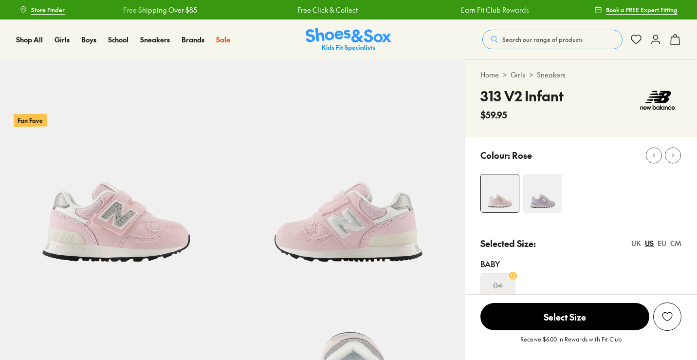
select select "*"
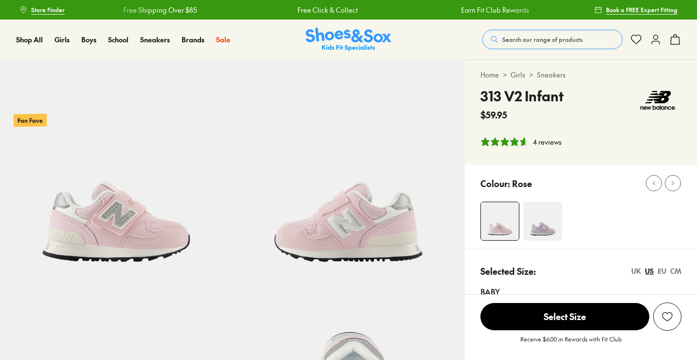
click at [538, 223] on img at bounding box center [542, 220] width 39 height 39
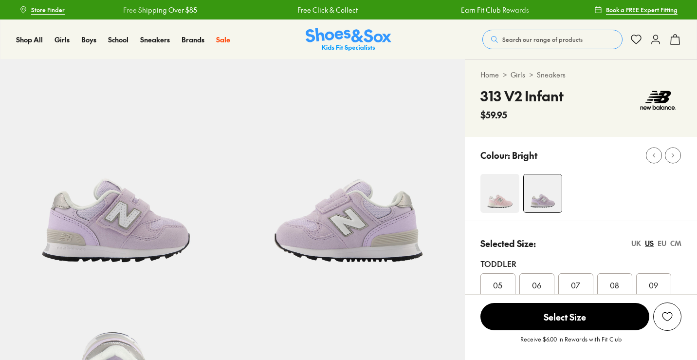
select select "*"
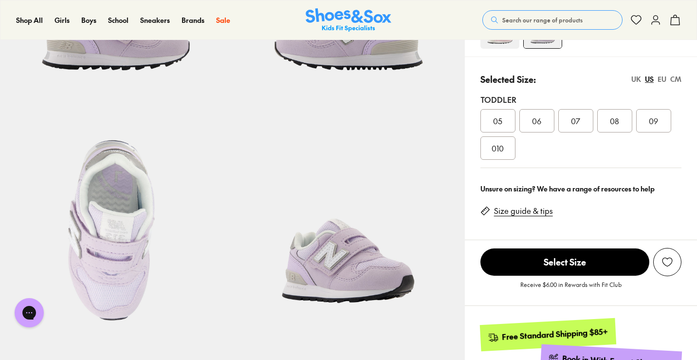
click at [501, 123] on span "05" at bounding box center [497, 121] width 9 height 12
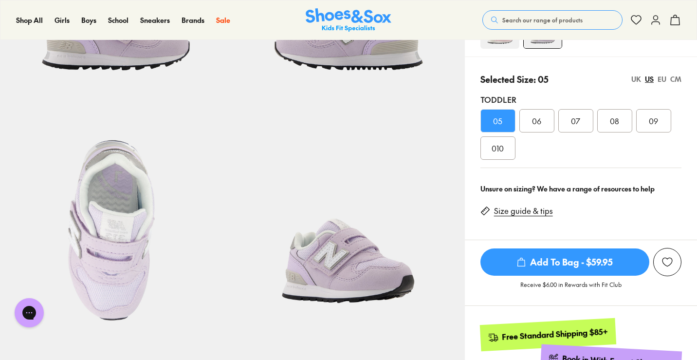
click at [657, 78] on div "EU" at bounding box center [661, 79] width 9 height 10
click at [612, 258] on span "Add To Bag - $59.95" at bounding box center [564, 261] width 169 height 27
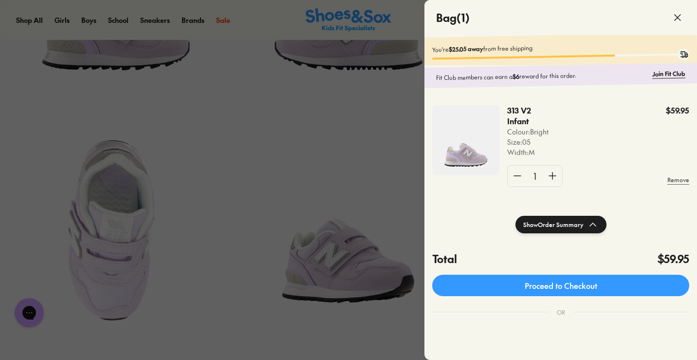
click at [370, 198] on div at bounding box center [348, 180] width 697 height 360
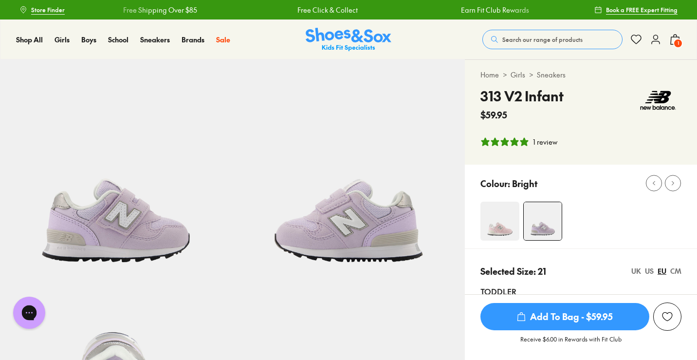
click at [39, 311] on button "Chat with us" at bounding box center [29, 312] width 32 height 32
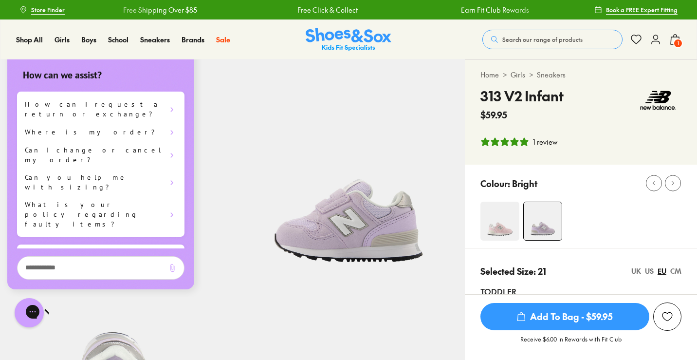
click at [674, 44] on span "1" at bounding box center [678, 43] width 10 height 10
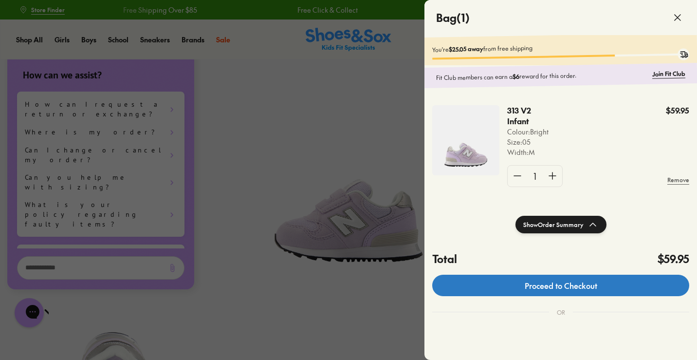
click at [567, 289] on link "Proceed to Checkout" at bounding box center [560, 284] width 257 height 21
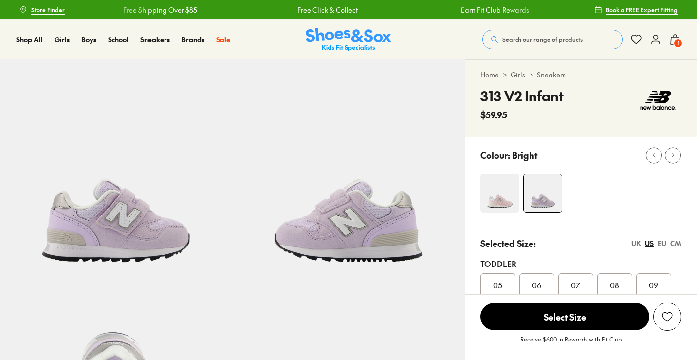
select select "*"
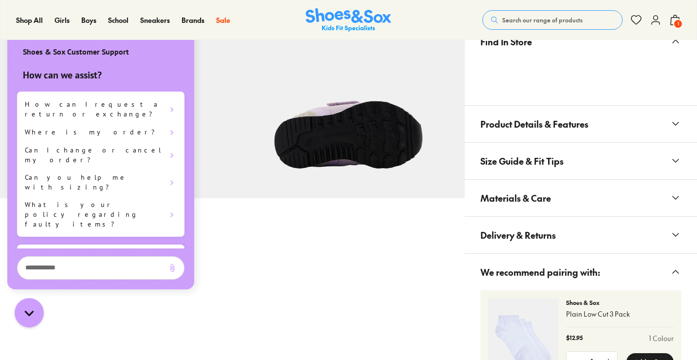
scroll to position [559, 0]
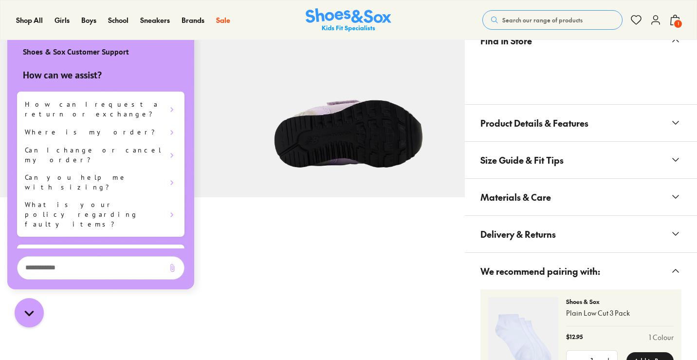
click at [532, 235] on span "Delivery & Returns" at bounding box center [517, 233] width 75 height 29
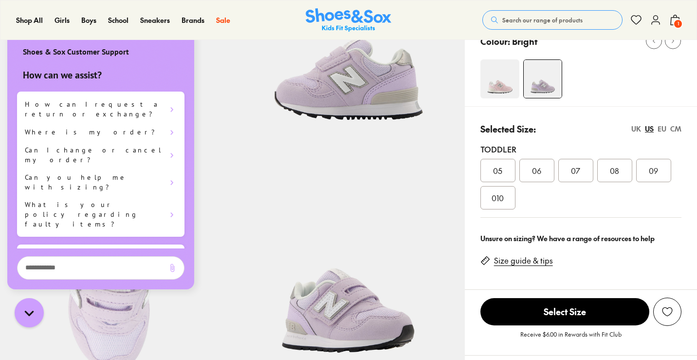
scroll to position [0, 0]
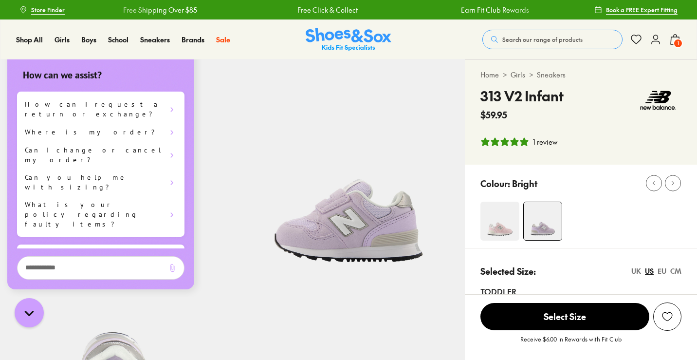
click at [341, 40] on img at bounding box center [349, 40] width 86 height 24
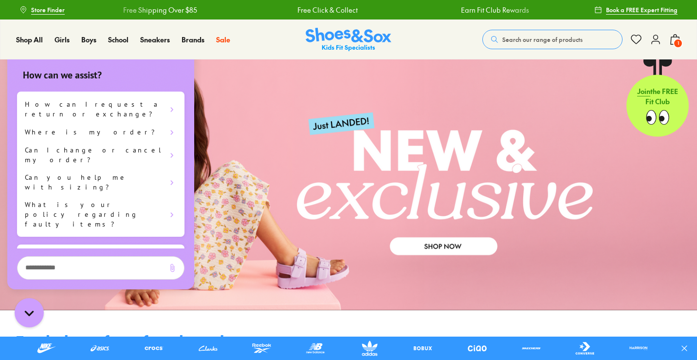
click at [657, 38] on use at bounding box center [656, 39] width 8 height 9
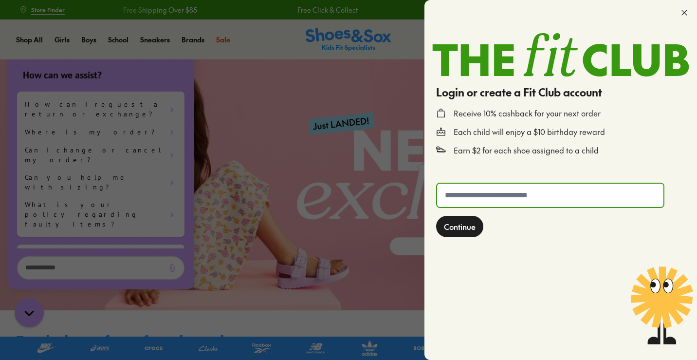
click at [501, 196] on input "text" at bounding box center [550, 194] width 226 height 23
type input "**********"
click at [470, 225] on span "Continue" at bounding box center [460, 226] width 32 height 12
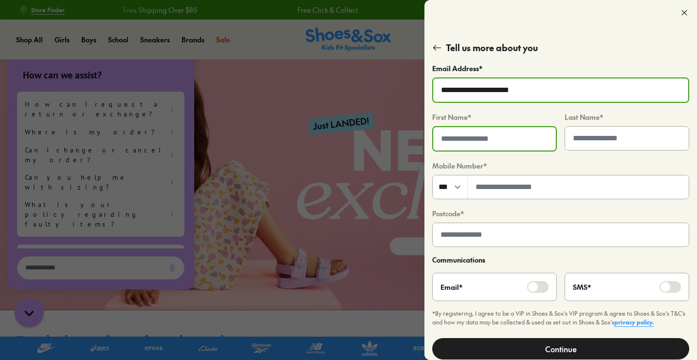
click at [528, 141] on input "text" at bounding box center [494, 138] width 123 height 23
type input "******"
click at [651, 141] on input "text" at bounding box center [627, 138] width 124 height 23
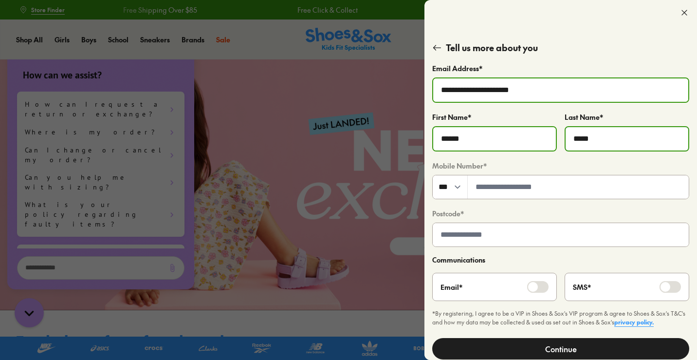
type input "*****"
click at [539, 183] on input "tel" at bounding box center [578, 186] width 221 height 23
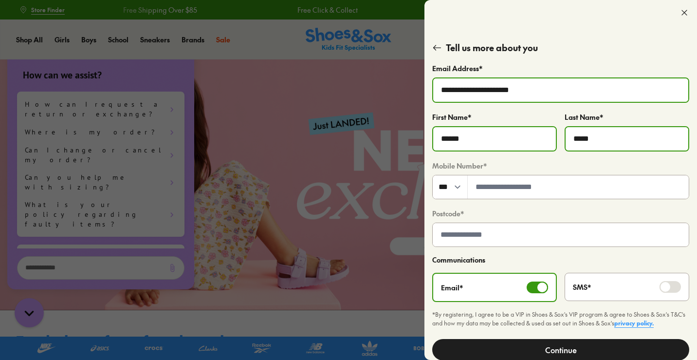
scroll to position [0, 0]
click at [545, 242] on input "text" at bounding box center [561, 233] width 256 height 23
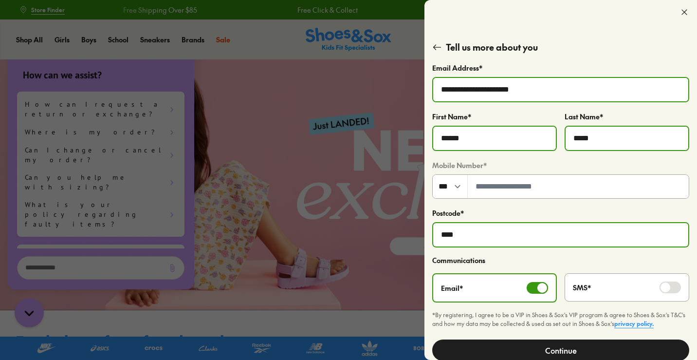
scroll to position [1, 0]
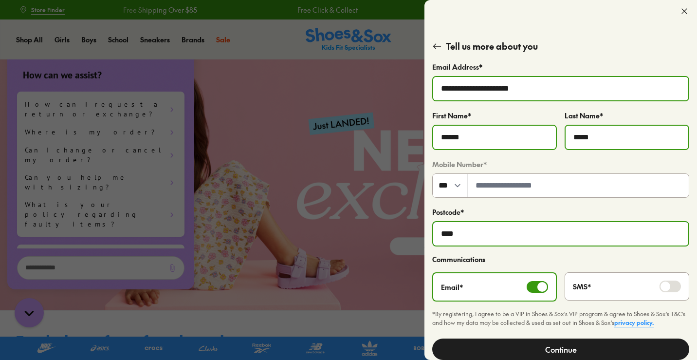
type input "****"
click at [553, 345] on button "Continue" at bounding box center [560, 348] width 257 height 21
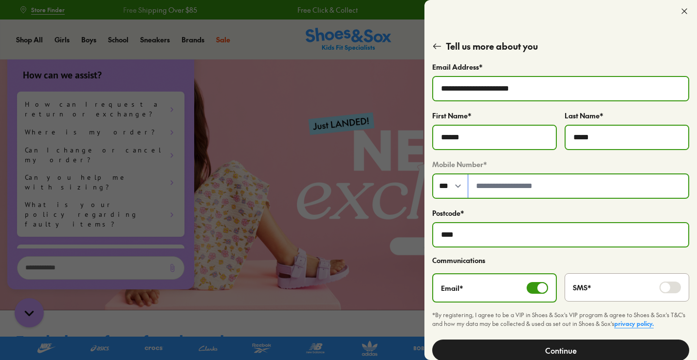
scroll to position [2, 0]
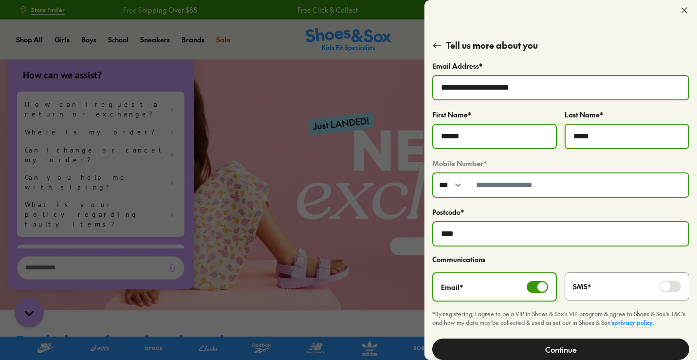
click at [558, 187] on input "tel" at bounding box center [578, 184] width 220 height 23
type input "*********"
click at [663, 208] on div "Postcode *" at bounding box center [560, 211] width 257 height 12
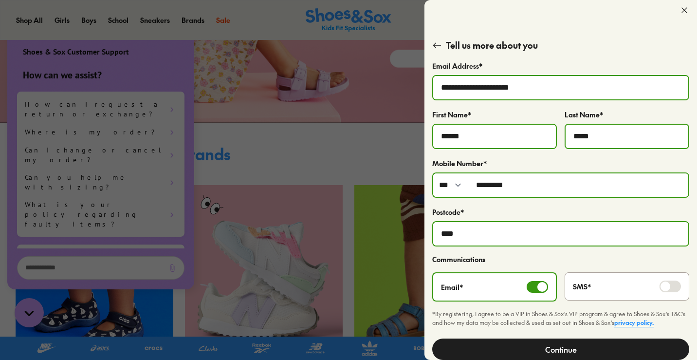
scroll to position [190, 0]
